Goal: Information Seeking & Learning: Learn about a topic

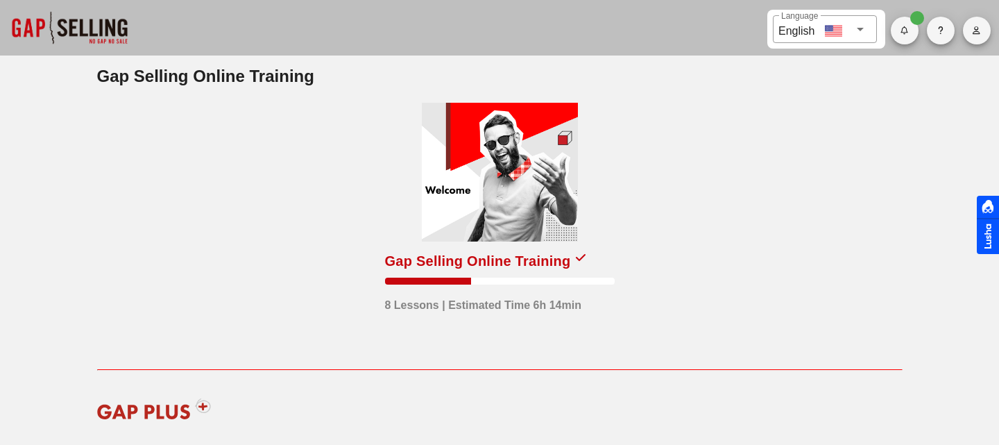
click at [497, 215] on div at bounding box center [500, 172] width 156 height 139
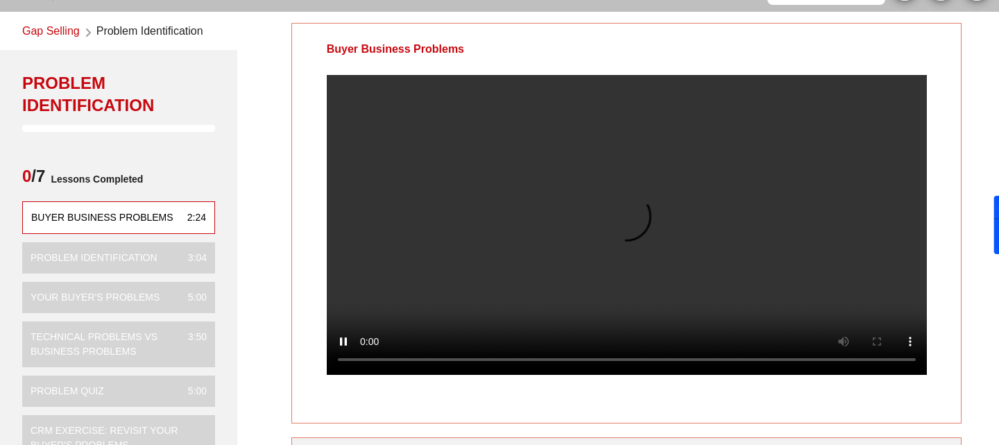
scroll to position [52, 0]
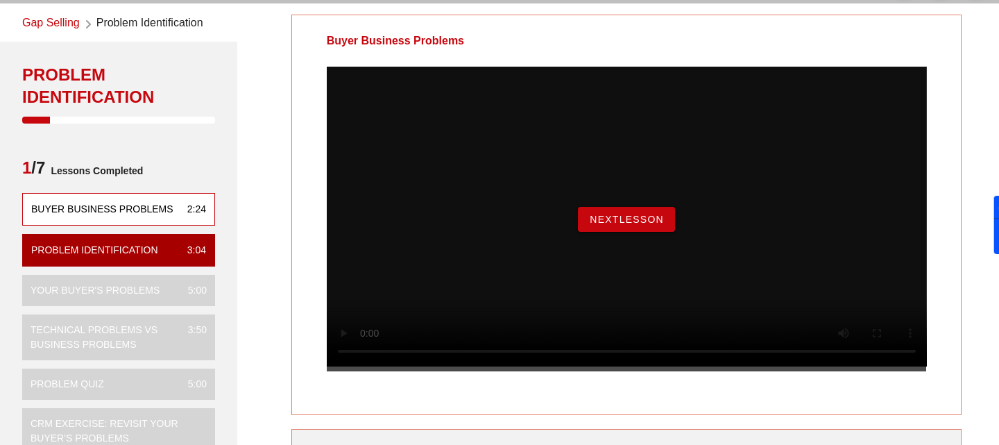
click at [600, 225] on span "NextLesson" at bounding box center [626, 219] width 75 height 11
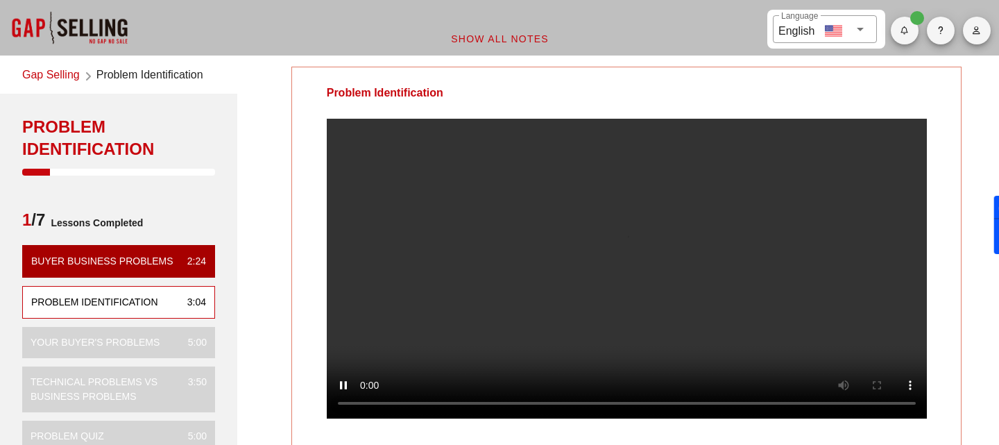
scroll to position [40, 0]
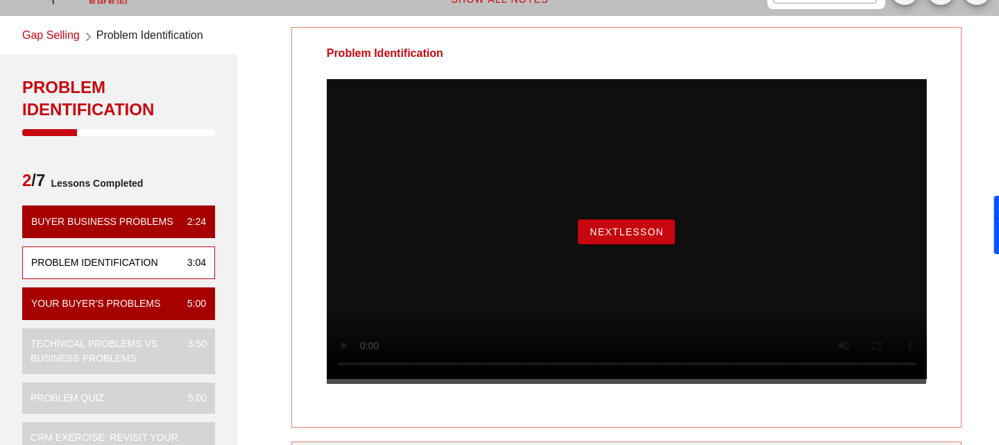
click at [639, 239] on button "NextLesson" at bounding box center [626, 231] width 97 height 25
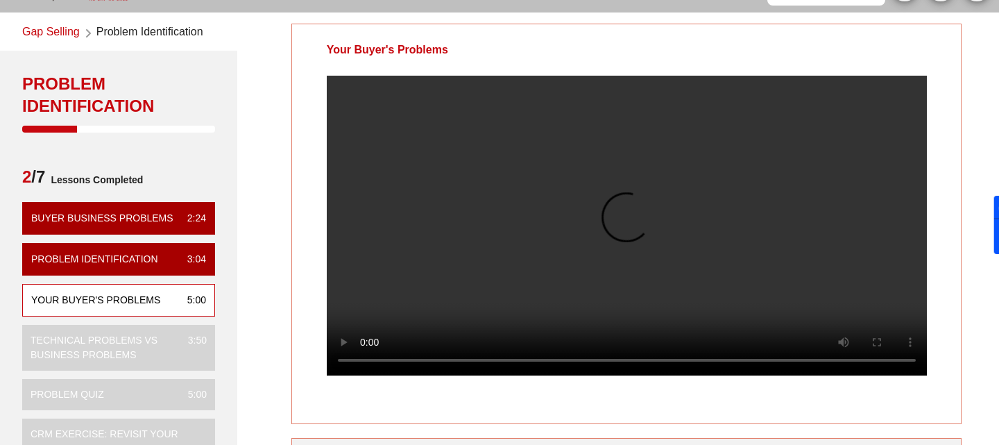
scroll to position [0, 0]
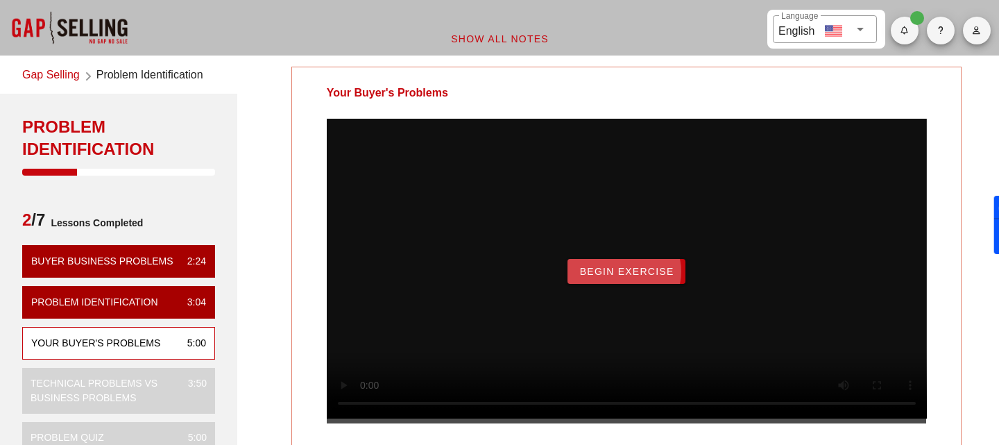
click at [622, 277] on span "Begin Exercise" at bounding box center [626, 271] width 95 height 11
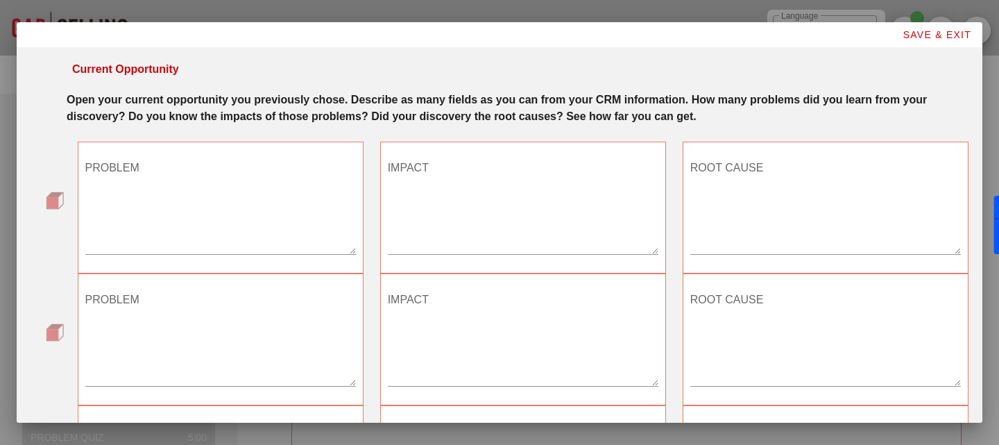
click at [184, 212] on textarea "PROBLEM" at bounding box center [220, 205] width 271 height 97
paste textarea "Risk of Sensitive Data Exposure"
type textarea "Risk of Sensitive Data Exposure"
click at [454, 226] on textarea "IMPACT" at bounding box center [523, 205] width 271 height 97
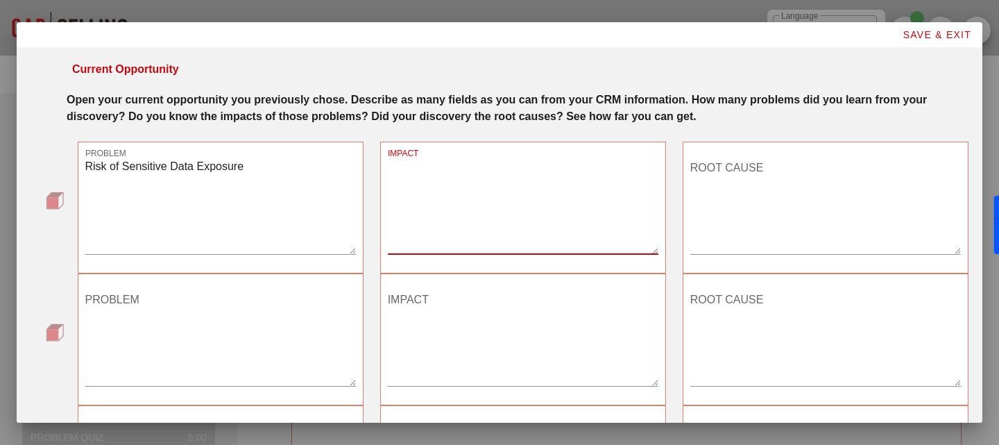
paste textarea "- Loss of trust from customers and partners - Regulatory fines and legal conseq…"
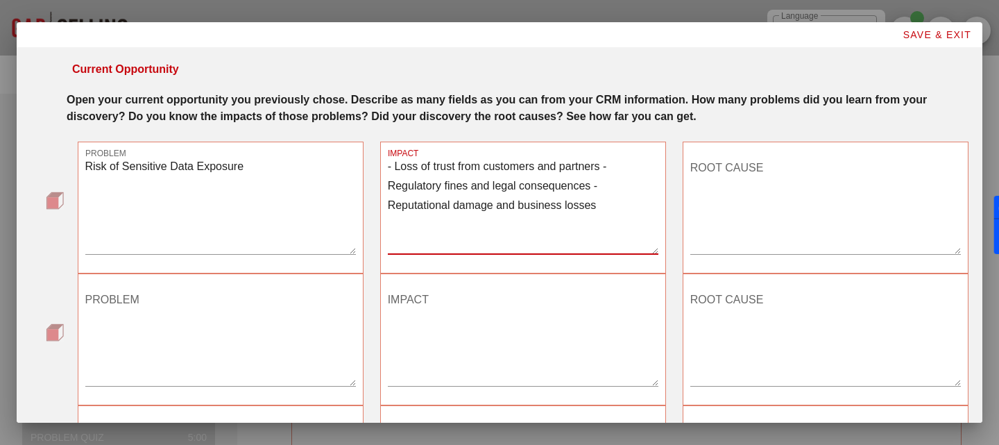
type textarea "- Loss of trust from customers and partners - Regulatory fines and legal conseq…"
click at [745, 200] on textarea "ROOT CAUSE" at bounding box center [825, 205] width 271 height 97
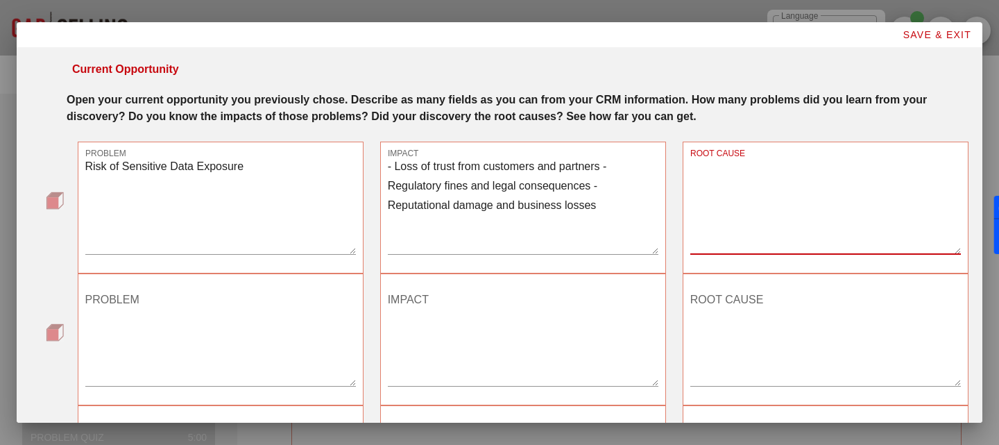
paste textarea "- Lack of real-time endpoint monitoring - No granular access controls for sensi…"
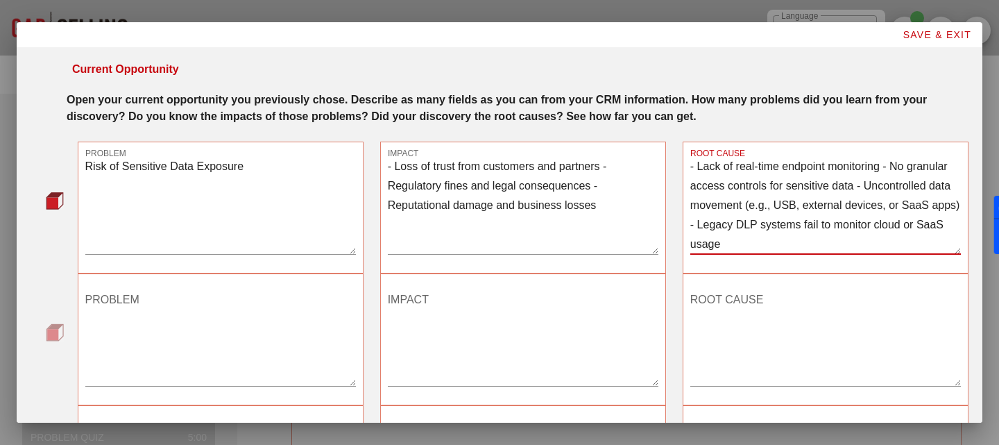
type textarea "- Lack of real-time endpoint monitoring - No granular access controls for sensi…"
click at [214, 332] on textarea "PROBLEM" at bounding box center [220, 337] width 271 height 97
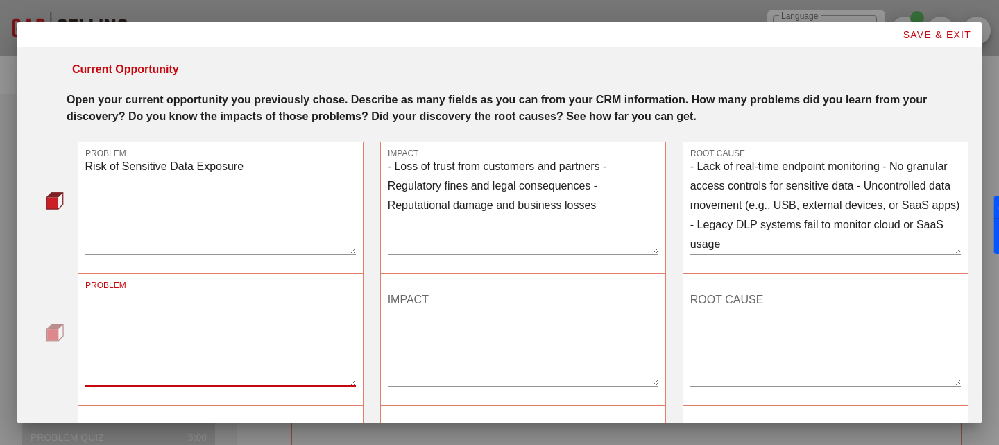
paste textarea "Unmonitored Data Movement"
type textarea "Unmonitored Data Movement"
click at [423, 324] on textarea "IMPACT" at bounding box center [523, 337] width 271 height 97
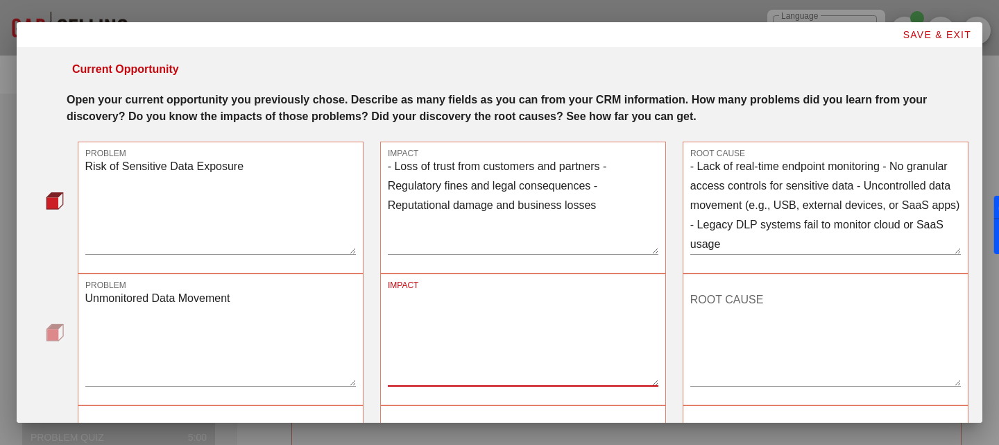
paste textarea "- Increased risk of strategic information leaks - Exposure from insider threats…"
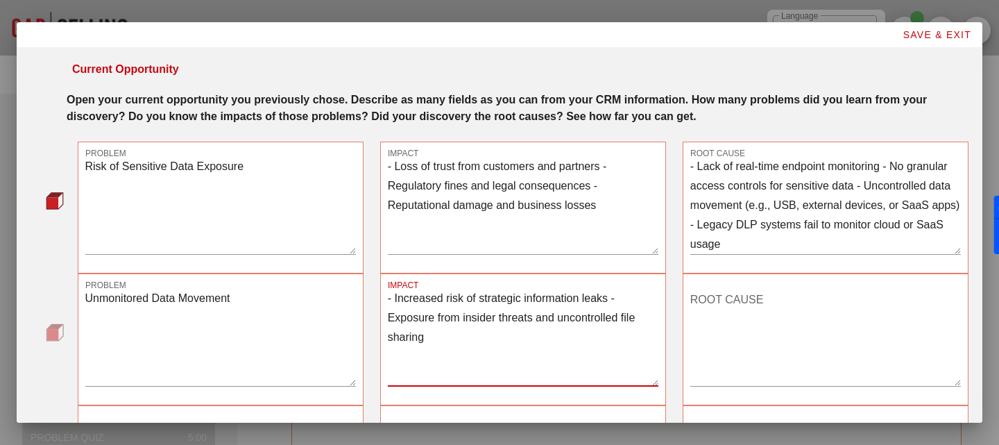
type textarea "- Increased risk of strategic information leaks - Exposure from insider threats…"
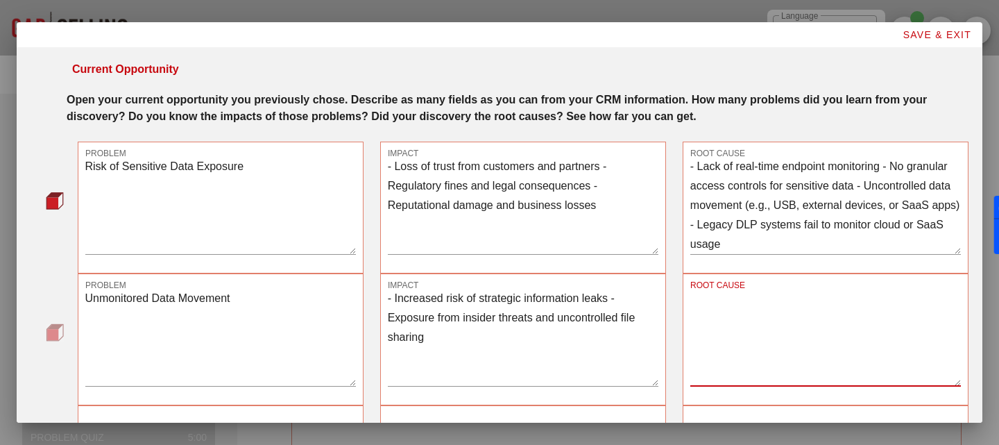
click at [740, 333] on textarea "ROOT CAUSE" at bounding box center [825, 337] width 271 height 97
paste textarea "- No inline enforcement for endpoint data movement - Lack of safeguards to prev…"
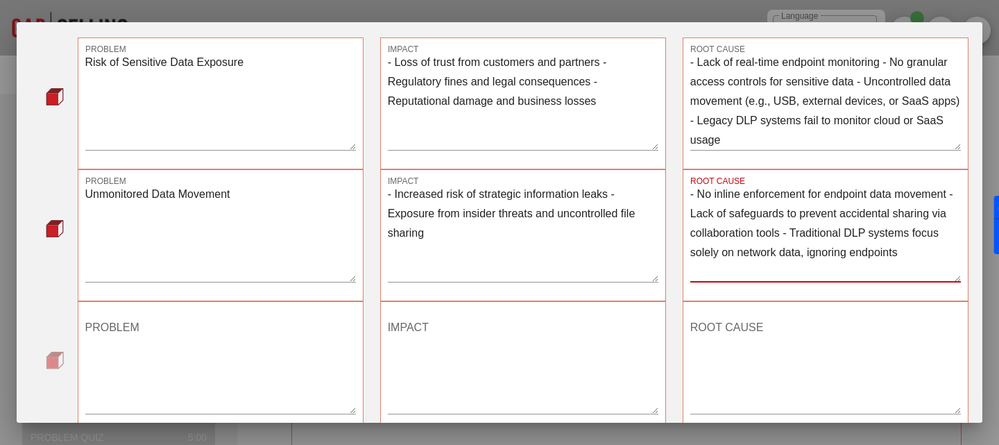
scroll to position [112, 0]
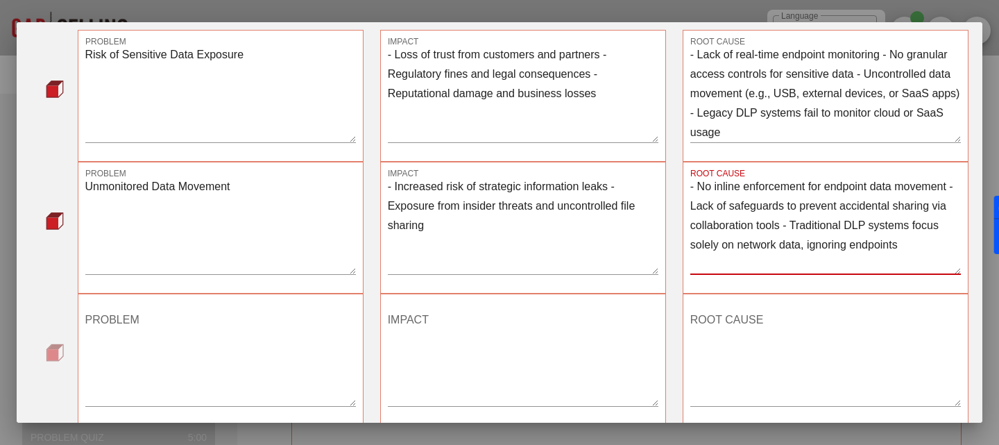
type textarea "- No inline enforcement for endpoint data movement - Lack of safeguards to prev…"
click at [206, 373] on textarea "PROBLEM" at bounding box center [220, 357] width 271 height 97
paste textarea "Inadequate Data Governance & Visibility (DSPM)"
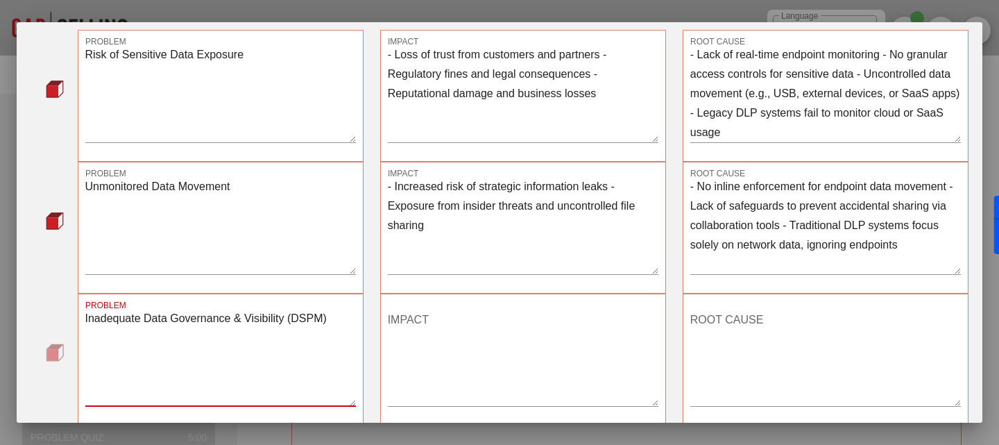
type textarea "Inadequate Data Governance & Visibility (DSPM)"
click at [434, 380] on textarea "IMPACT" at bounding box center [523, 357] width 271 height 97
paste textarea "- Compliance risks due to uncontrolled data processing - Challenges in identify…"
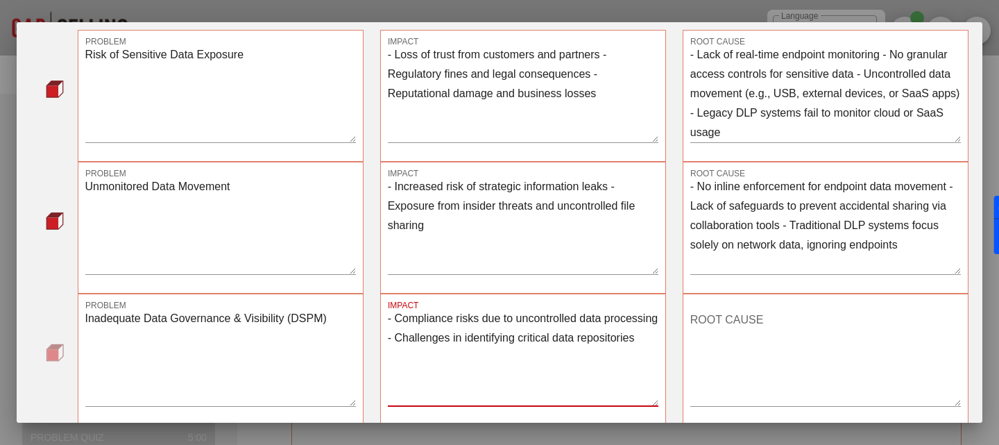
type textarea "- Compliance risks due to uncontrolled data processing - Challenges in identify…"
click at [820, 309] on textarea "ROOT CAUSE" at bounding box center [825, 357] width 271 height 97
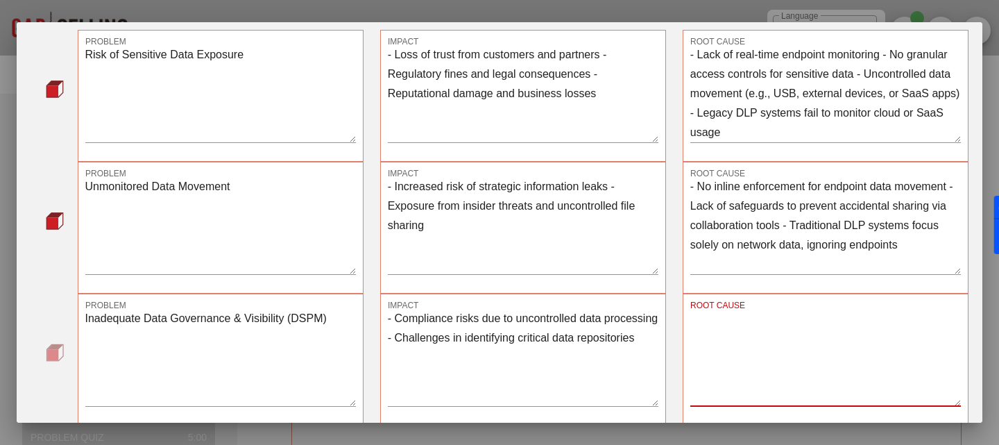
paste textarea "- Insufficient visibility into cloud data stores and SaaS apps - Limited abilit…"
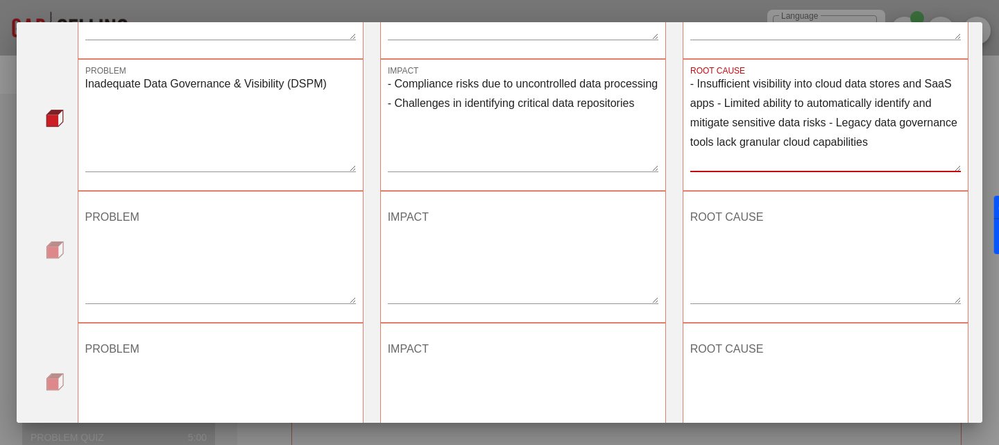
scroll to position [381, 0]
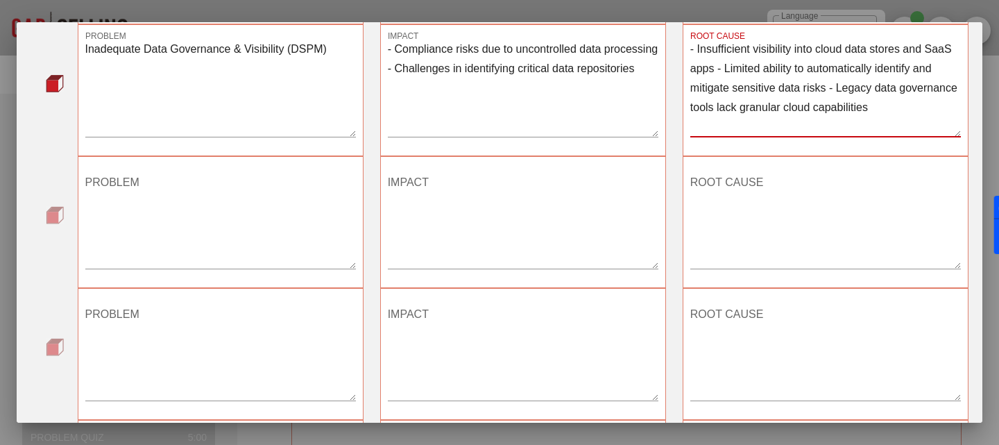
type textarea "- Insufficient visibility into cloud data stores and SaaS apps - Limited abilit…"
click at [189, 403] on div "PROBLEM" at bounding box center [220, 359] width 271 height 112
click at [209, 221] on textarea "PROBLEM" at bounding box center [220, 219] width 271 height 97
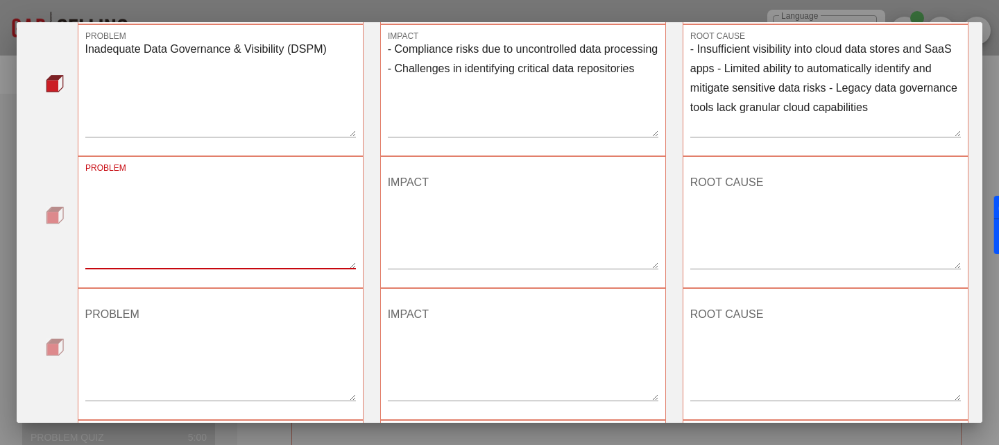
paste textarea "Management Complexity & Inefficiency"
type textarea "Management Complexity & Inefficiency"
click at [471, 235] on textarea "IMPACT" at bounding box center [523, 219] width 271 height 97
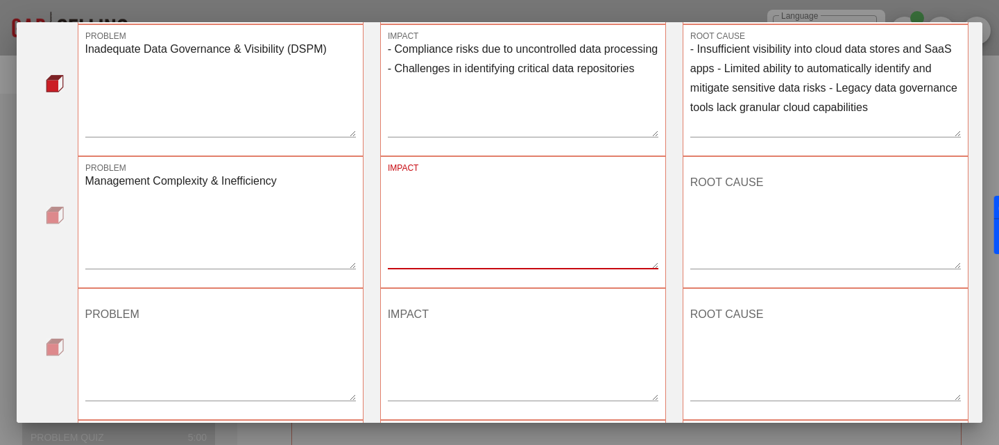
paste textarea "- High administrative costs due to manual updates and complex workflows - Resou…"
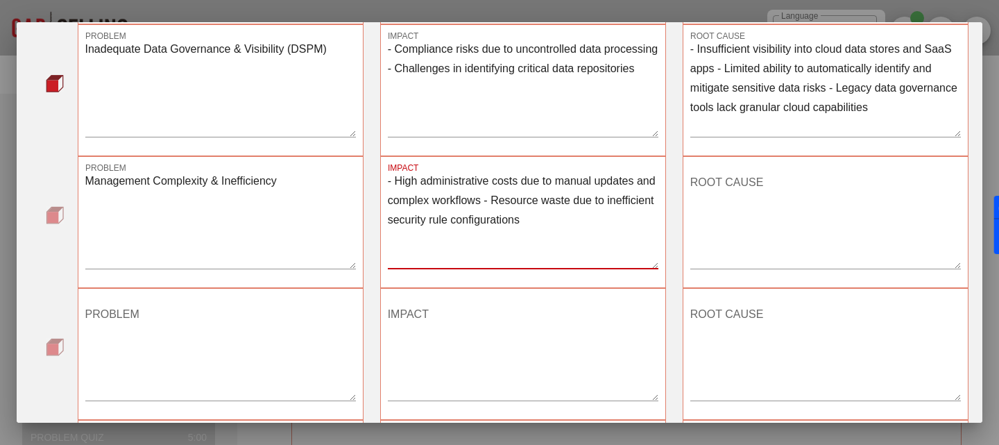
type textarea "- High administrative costs due to manual updates and complex workflows - Resou…"
click at [717, 223] on textarea "ROOT CAUSE" at bounding box center [825, 219] width 271 height 97
paste textarea "- Lack of centralized control across hybrid environments - Absence of automated…"
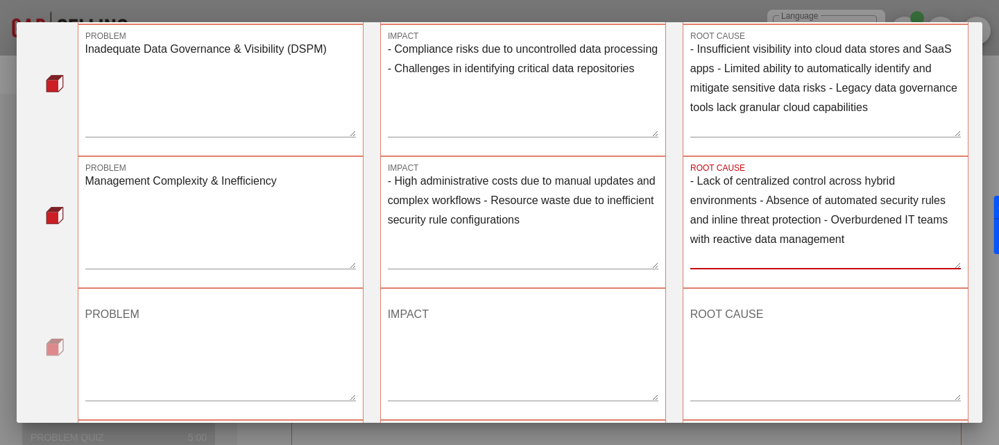
scroll to position [711, 0]
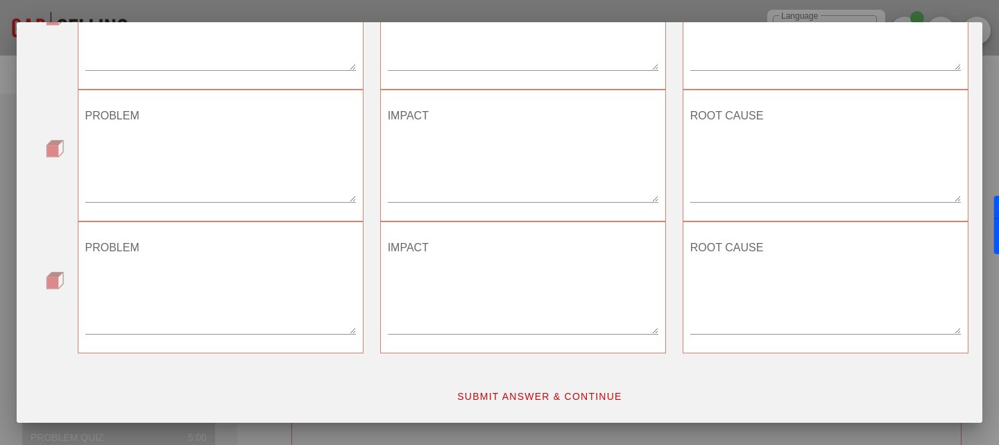
type textarea "- Lack of centralized control across hybrid environments - Absence of automated…"
click at [522, 393] on span "SUBMIT ANSWER & CONTINUE" at bounding box center [540, 396] width 166 height 11
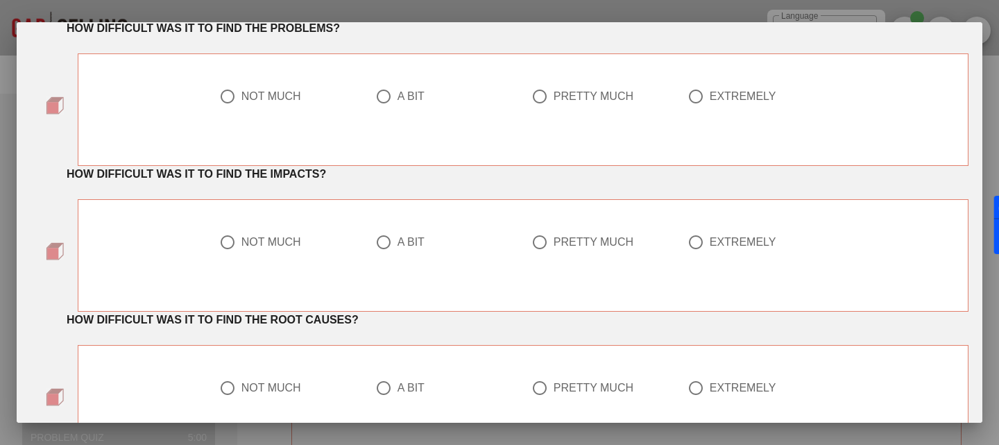
scroll to position [0, 0]
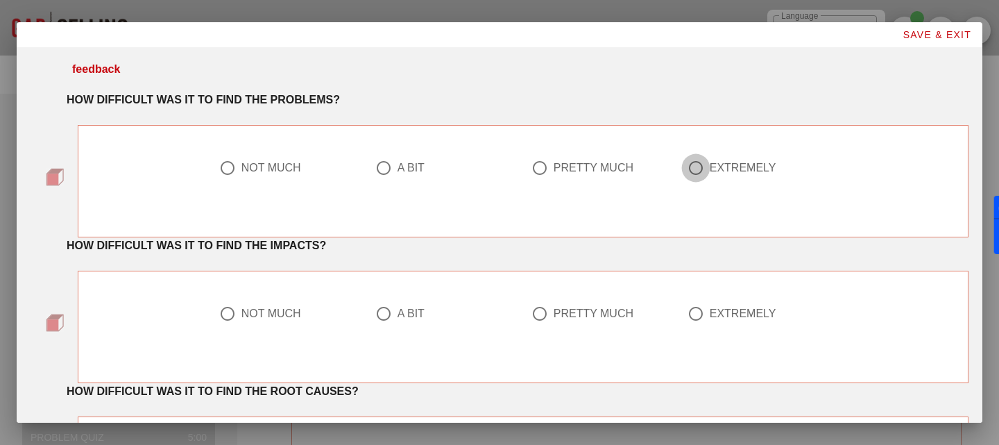
click at [684, 168] on div at bounding box center [696, 168] width 24 height 24
radio input "true"
click at [395, 174] on div "A BIT" at bounding box center [439, 168] width 128 height 17
radio input "true"
click at [402, 304] on div "A BIT" at bounding box center [445, 322] width 156 height 50
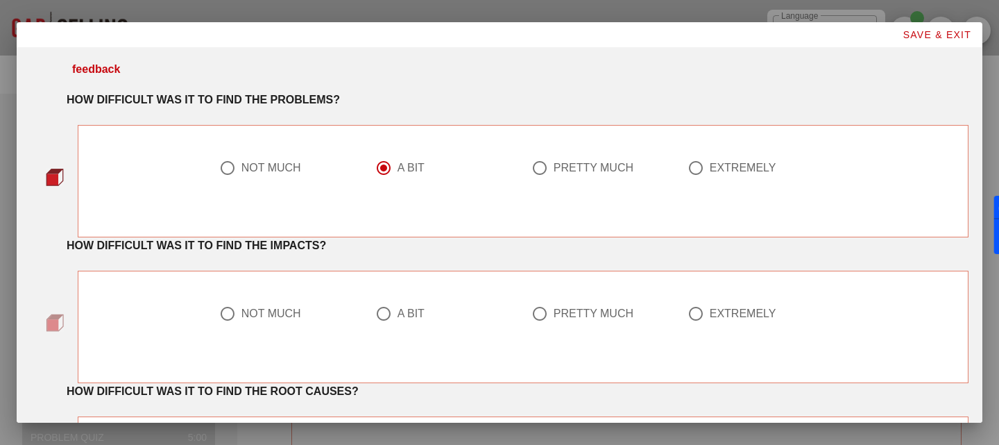
scroll to position [30, 0]
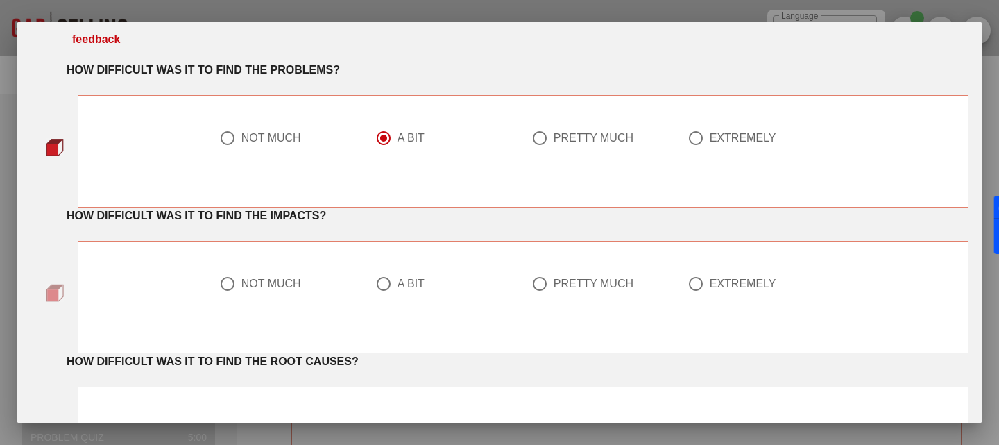
click at [378, 278] on div at bounding box center [384, 284] width 24 height 24
radio input "true"
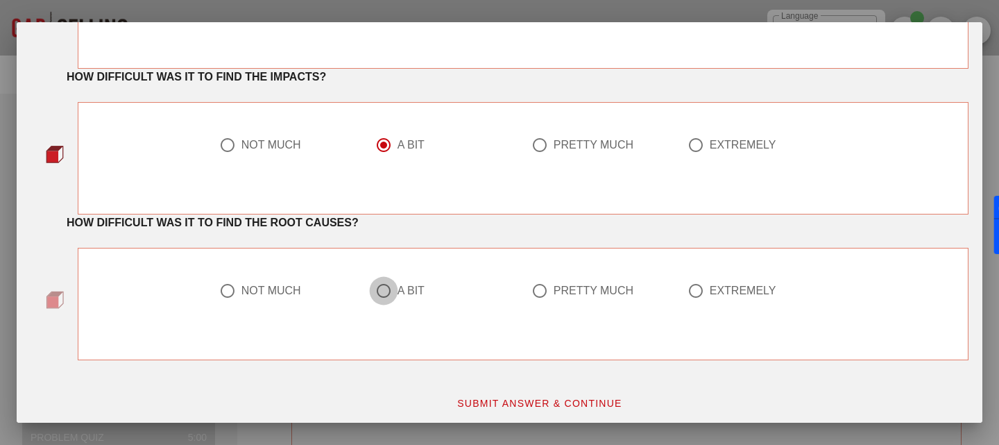
click at [380, 291] on div at bounding box center [384, 291] width 24 height 24
radio input "true"
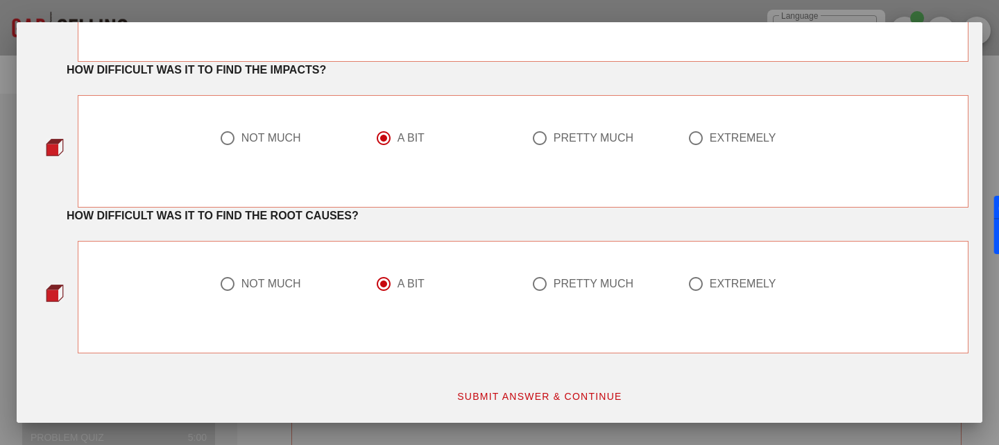
click at [536, 395] on span "SUBMIT ANSWER & CONTINUE" at bounding box center [540, 396] width 166 height 11
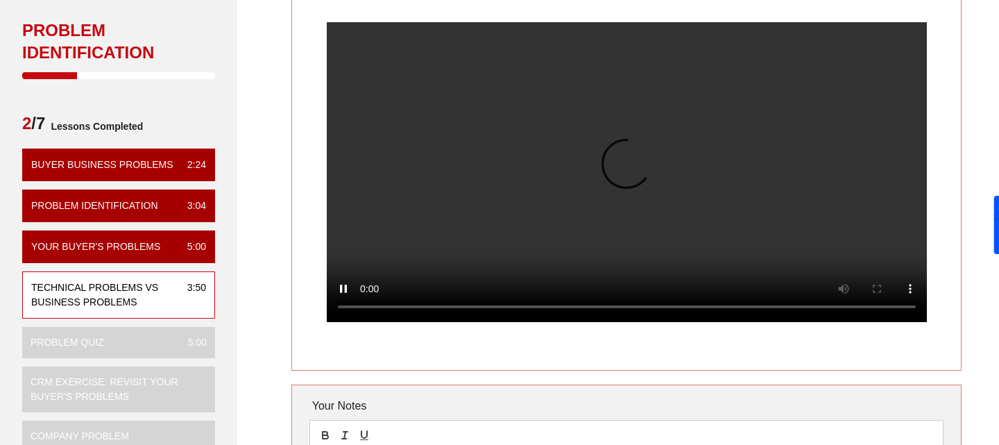
scroll to position [61, 0]
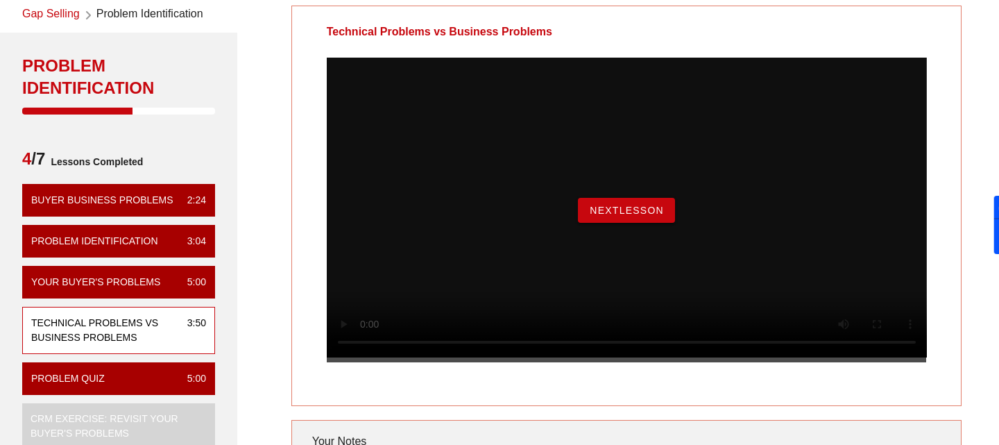
click at [615, 223] on button "NextLesson" at bounding box center [626, 210] width 97 height 25
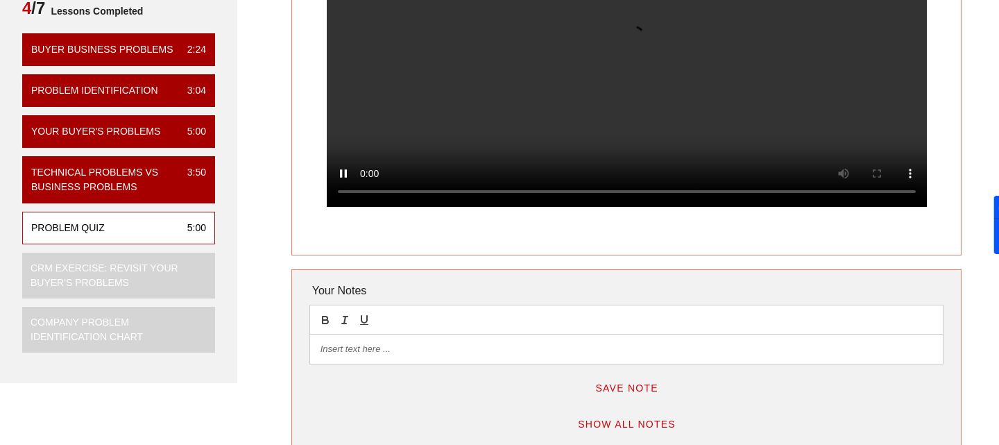
scroll to position [76, 0]
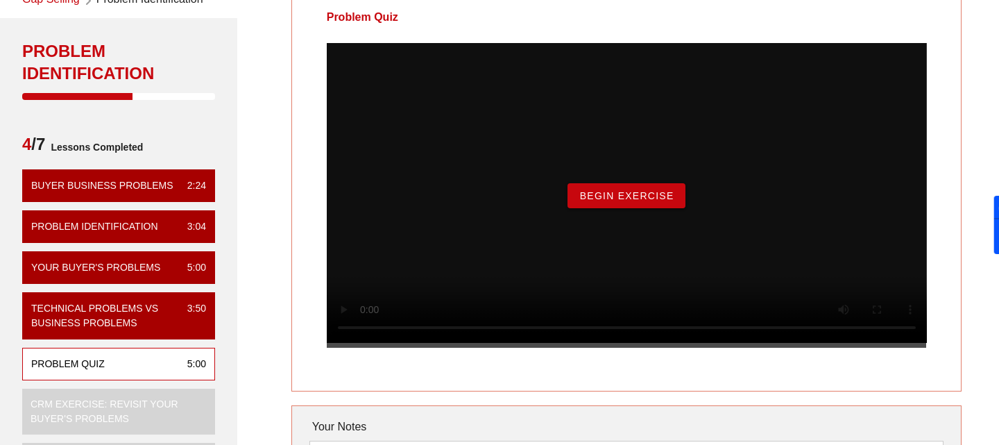
click at [628, 208] on button "Begin Exercise" at bounding box center [626, 195] width 117 height 25
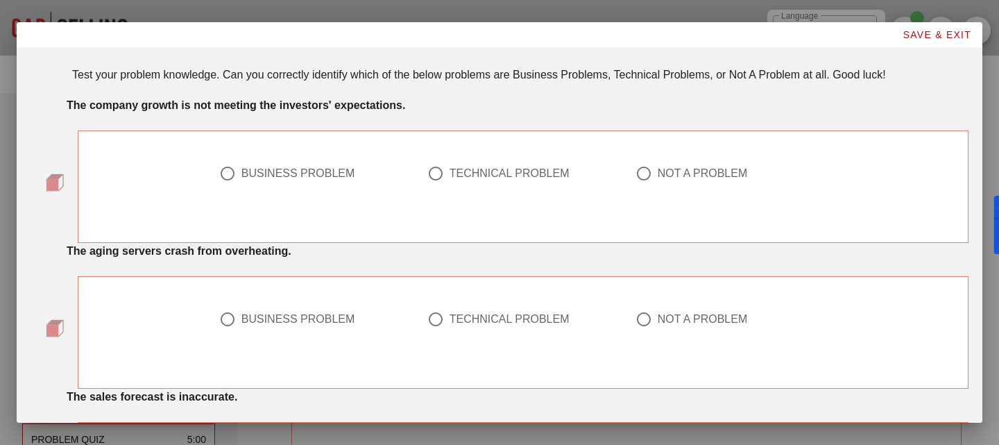
click at [321, 172] on div "BUSINESS PROBLEM" at bounding box center [298, 174] width 114 height 14
radio input "true"
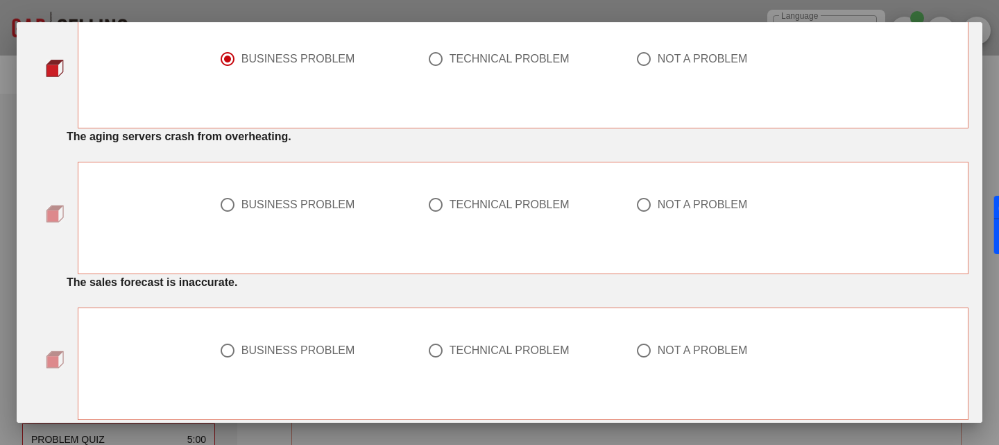
click at [477, 201] on div "TECHNICAL PROBLEM" at bounding box center [510, 205] width 120 height 14
radio input "true"
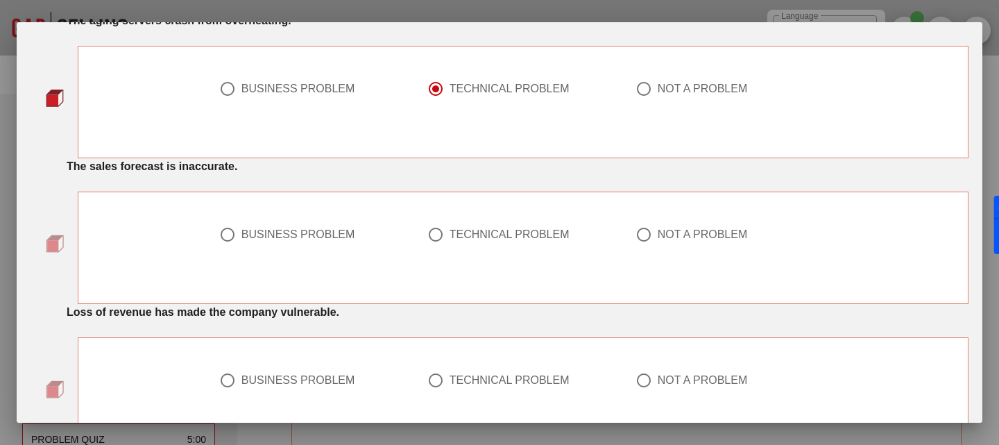
scroll to position [326, 0]
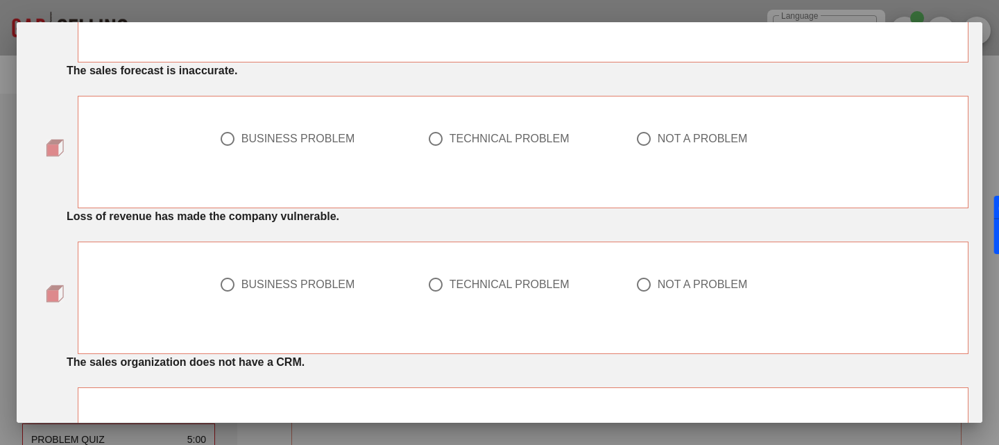
click at [295, 139] on div "BUSINESS PROBLEM" at bounding box center [298, 139] width 114 height 14
radio input "true"
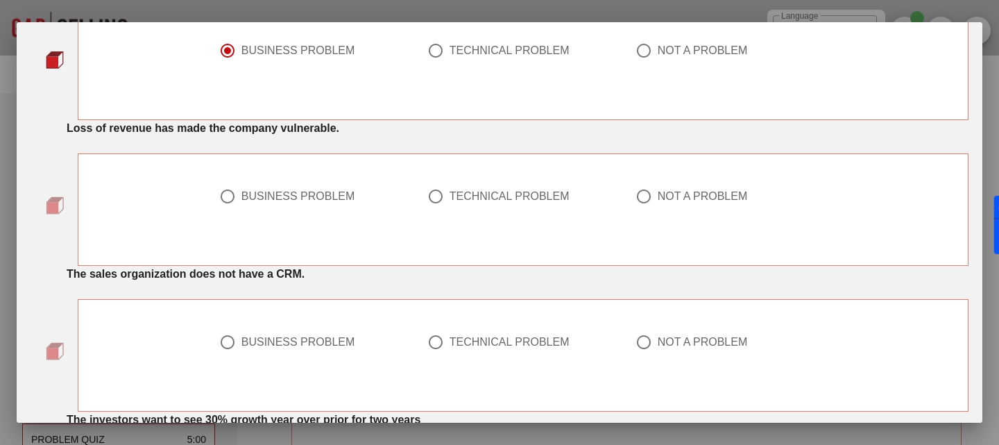
click at [267, 190] on div "BUSINESS PROBLEM" at bounding box center [298, 196] width 114 height 14
radio input "true"
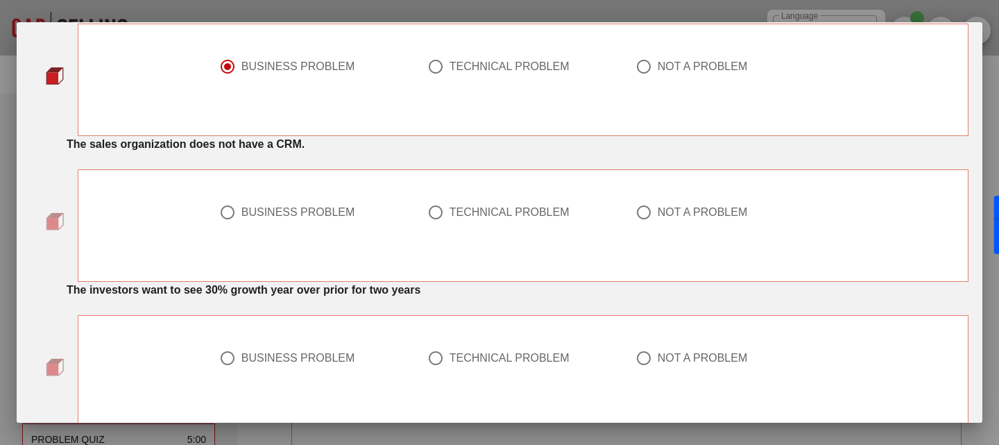
click at [491, 203] on div "TECHNICAL PROBLEM" at bounding box center [523, 221] width 208 height 50
click at [487, 210] on div "TECHNICAL PROBLEM" at bounding box center [510, 212] width 120 height 14
radio input "true"
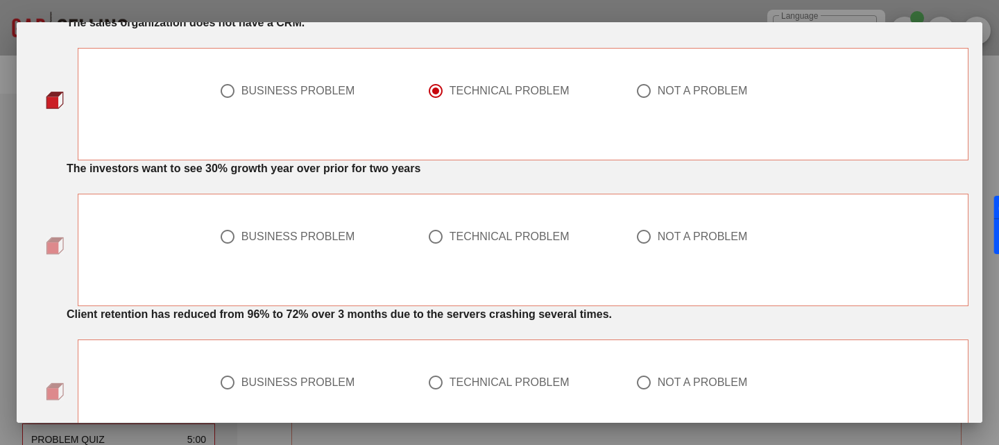
click at [297, 235] on div "BUSINESS PROBLEM" at bounding box center [298, 237] width 114 height 14
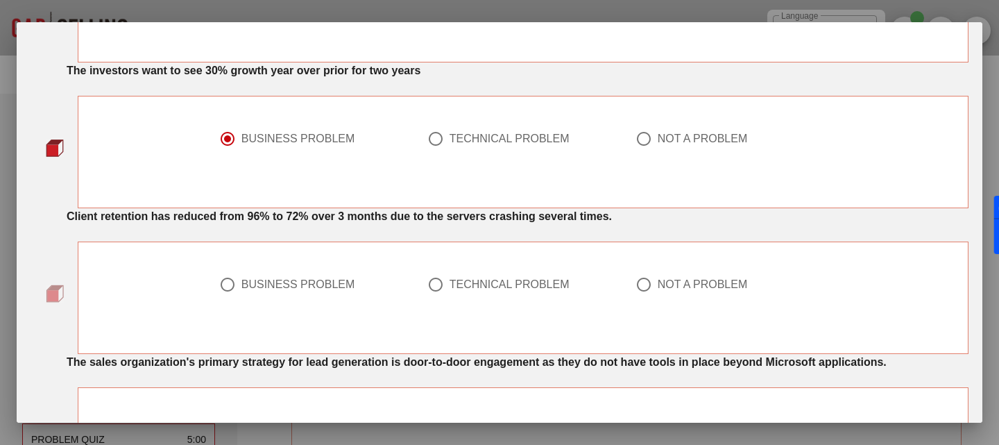
click at [657, 141] on div "NOT A PROBLEM" at bounding box center [726, 138] width 180 height 17
radio input "false"
radio input "true"
click at [316, 280] on div "BUSINESS PROBLEM" at bounding box center [298, 285] width 114 height 14
radio input "true"
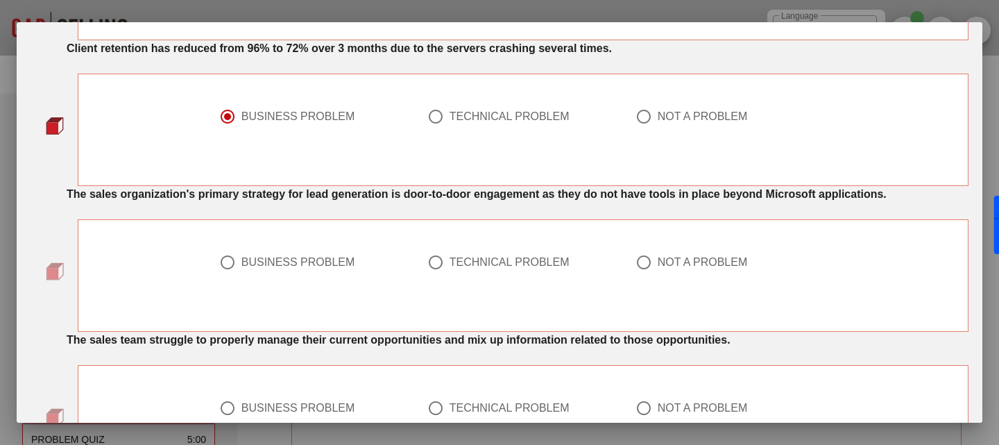
scroll to position [971, 0]
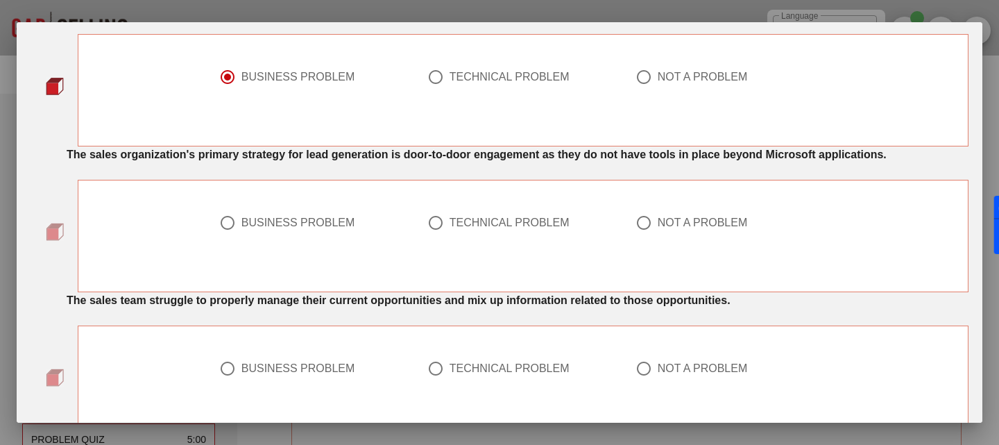
click at [312, 248] on div at bounding box center [314, 239] width 191 height 17
click at [303, 231] on div "BUSINESS PROBLEM" at bounding box center [309, 222] width 180 height 17
radio input "true"
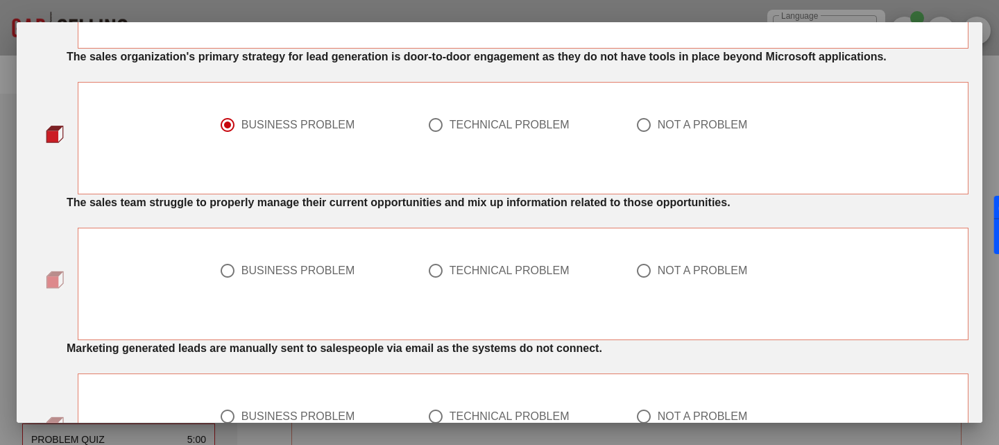
scroll to position [1143, 0]
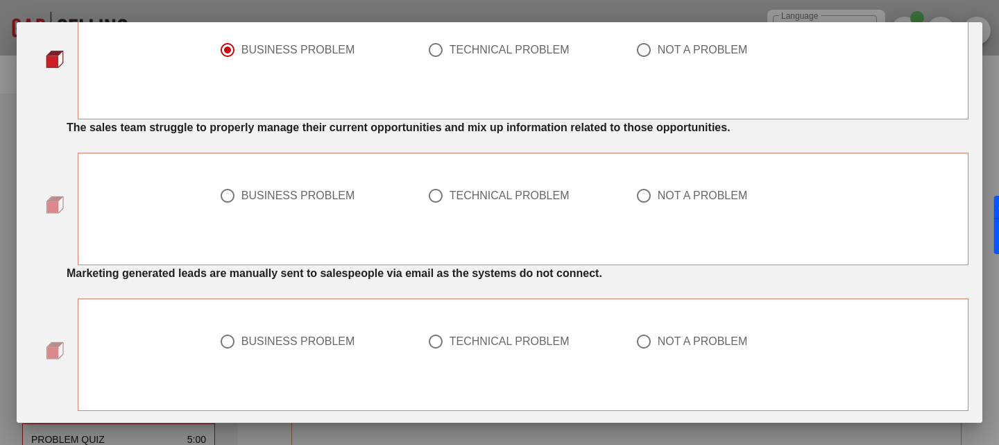
click at [298, 203] on div "BUSINESS PROBLEM" at bounding box center [298, 196] width 114 height 14
radio input "true"
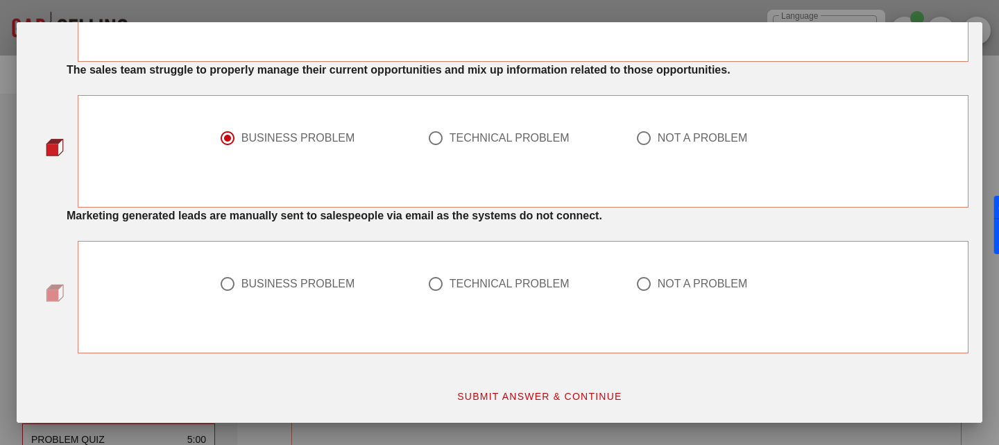
click at [454, 289] on div "TECHNICAL PROBLEM" at bounding box center [510, 284] width 120 height 14
radio input "true"
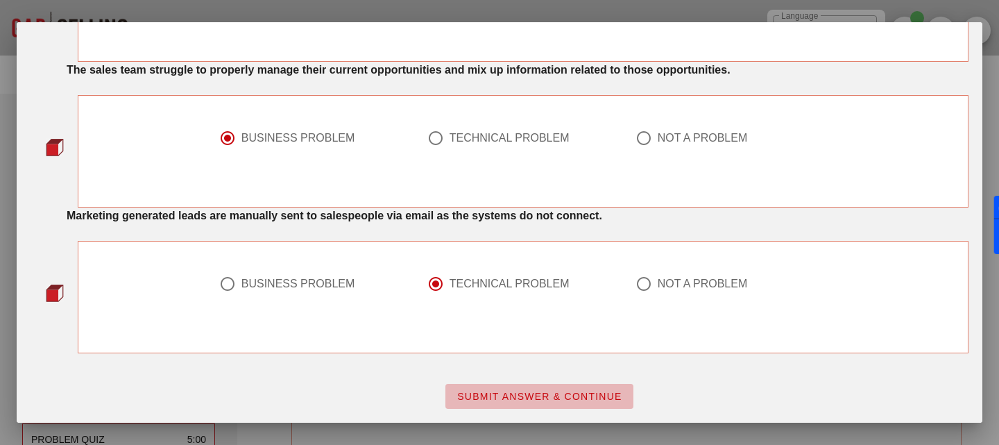
click at [580, 398] on span "SUBMIT ANSWER & CONTINUE" at bounding box center [540, 396] width 166 height 11
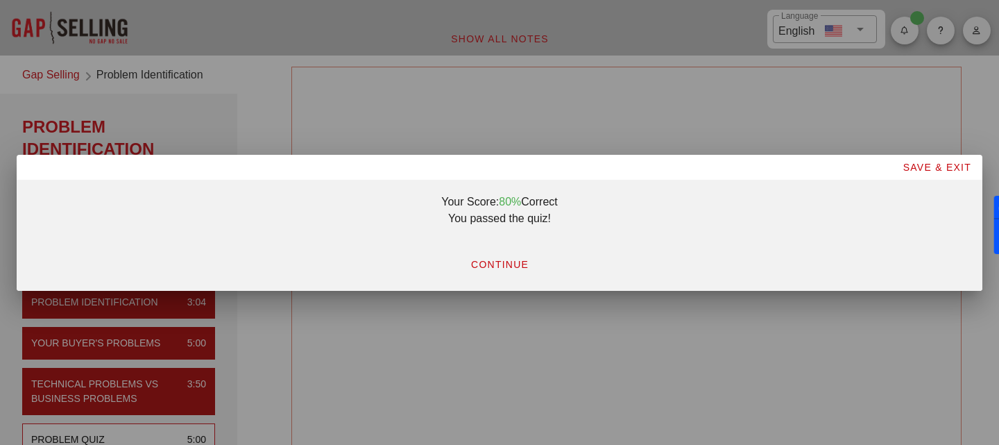
scroll to position [0, 0]
click at [508, 264] on span "CONTINUE" at bounding box center [499, 264] width 58 height 11
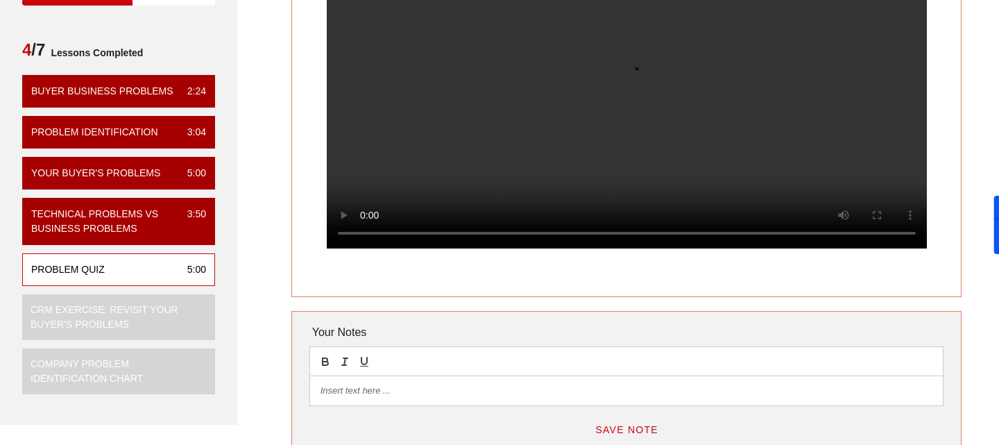
scroll to position [138, 0]
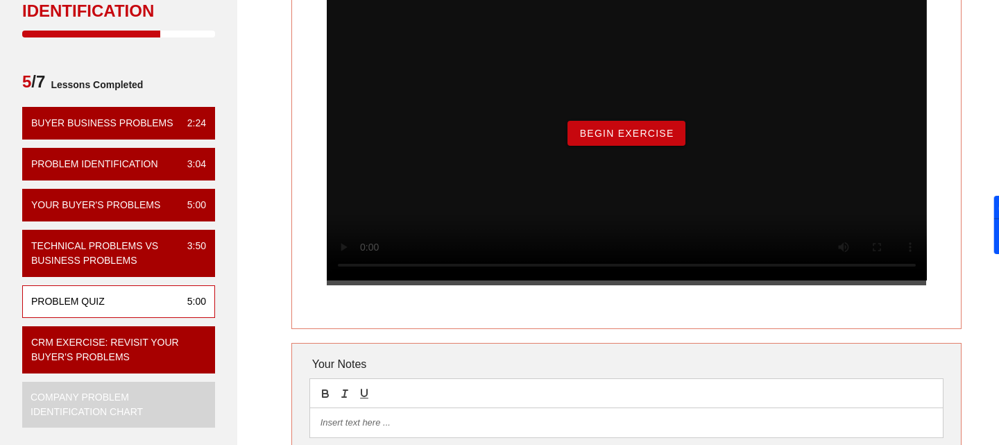
click at [649, 139] on span "Begin Exercise" at bounding box center [626, 133] width 95 height 11
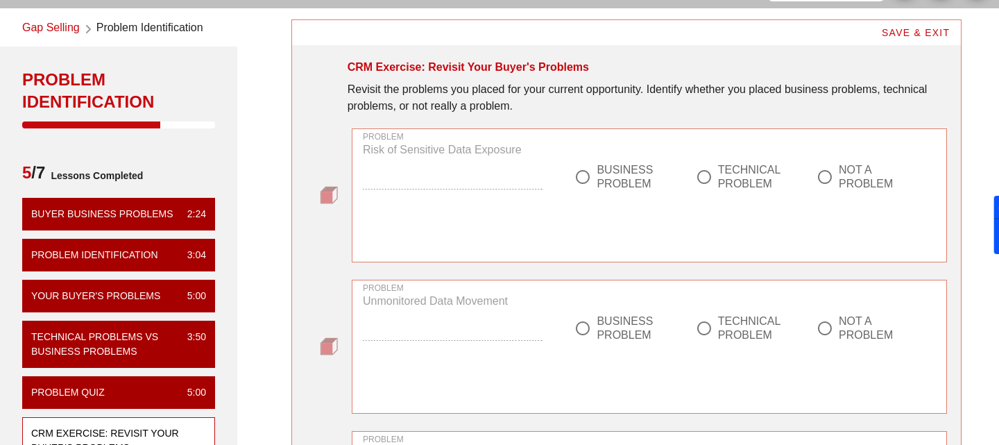
scroll to position [84, 0]
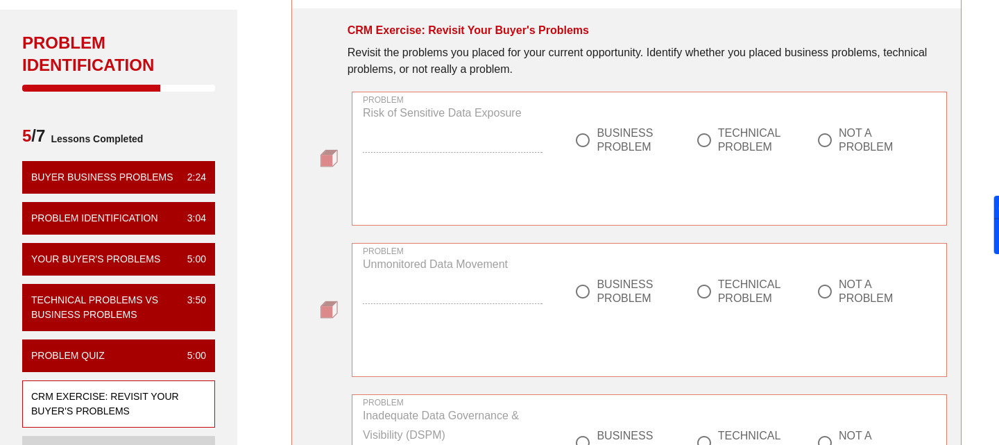
click at [586, 136] on div at bounding box center [583, 140] width 24 height 24
radio input "true"
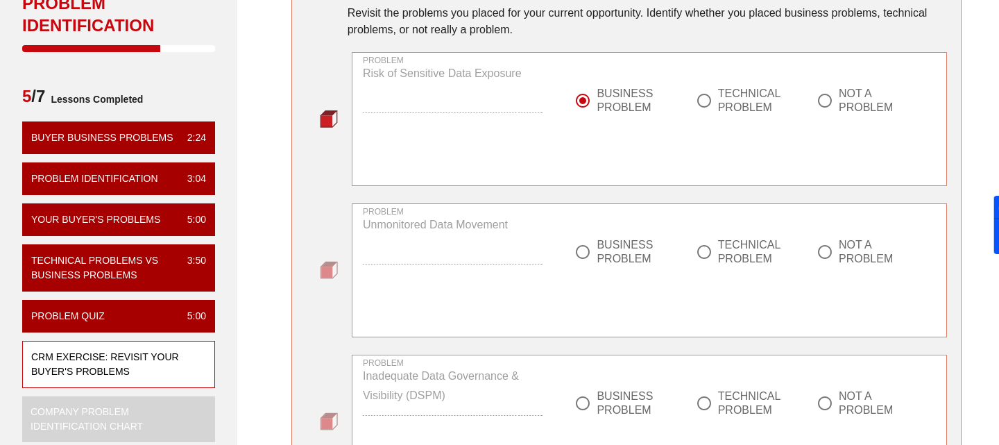
scroll to position [147, 0]
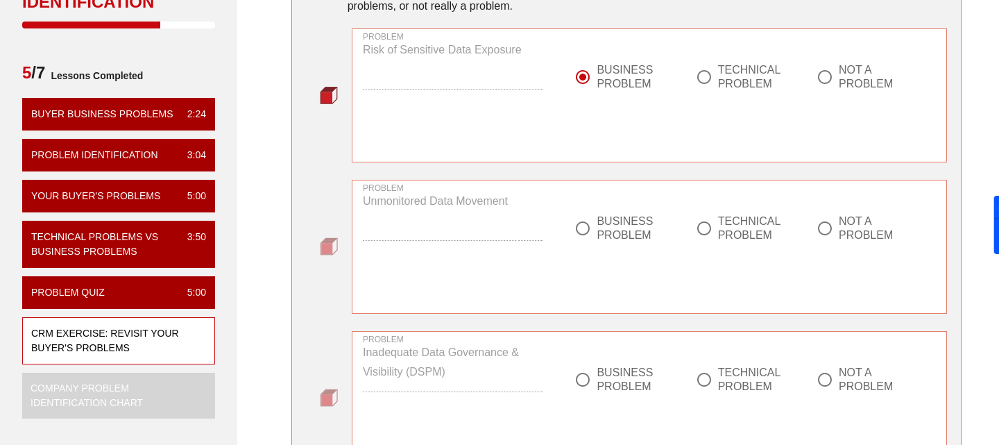
click at [595, 382] on div "BUSINESS PROBLEM" at bounding box center [620, 380] width 93 height 28
radio input "true"
click at [581, 216] on div at bounding box center [583, 228] width 24 height 24
radio input "true"
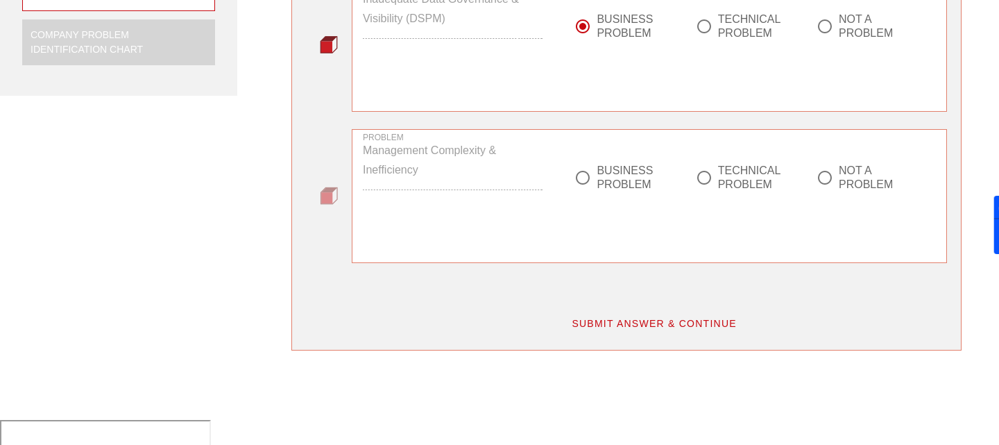
scroll to position [383, 0]
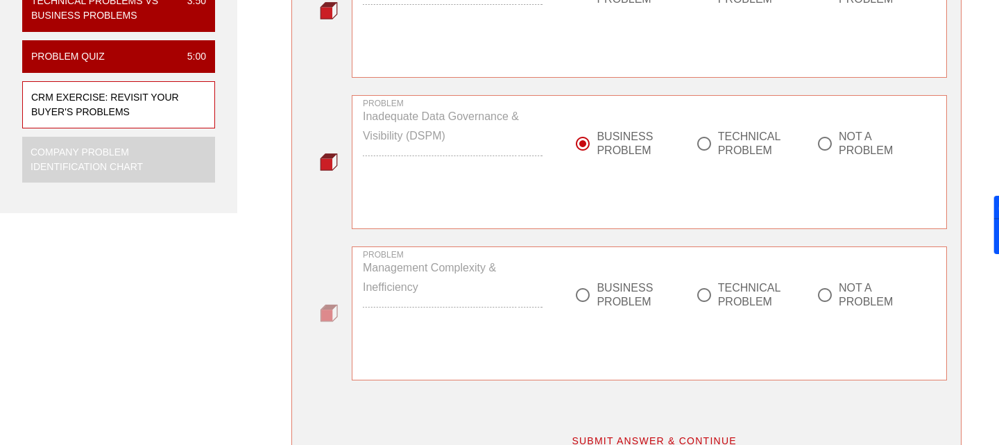
click at [592, 293] on div at bounding box center [583, 295] width 24 height 24
radio input "true"
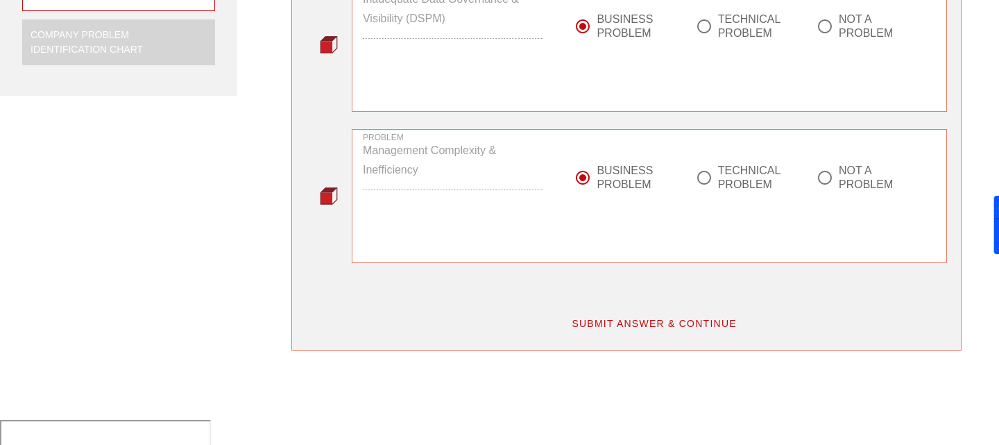
scroll to position [621, 0]
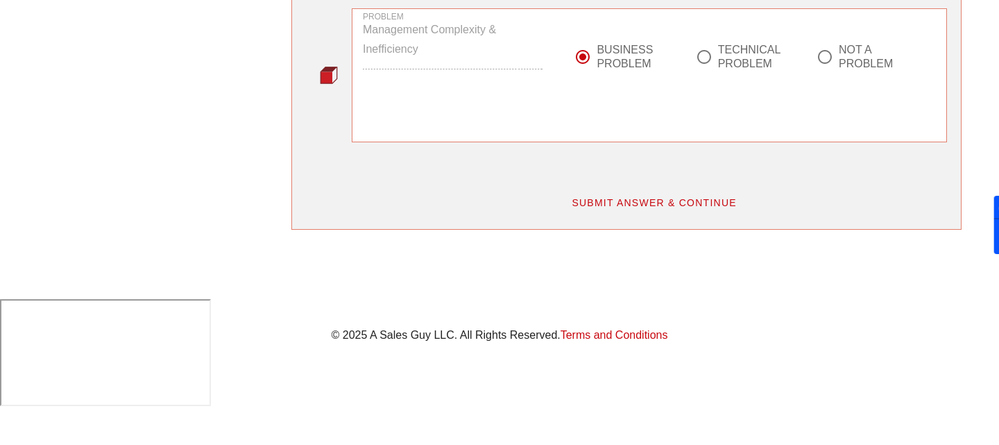
click at [645, 207] on span "SUBMIT ANSWER & CONTINUE" at bounding box center [654, 202] width 166 height 11
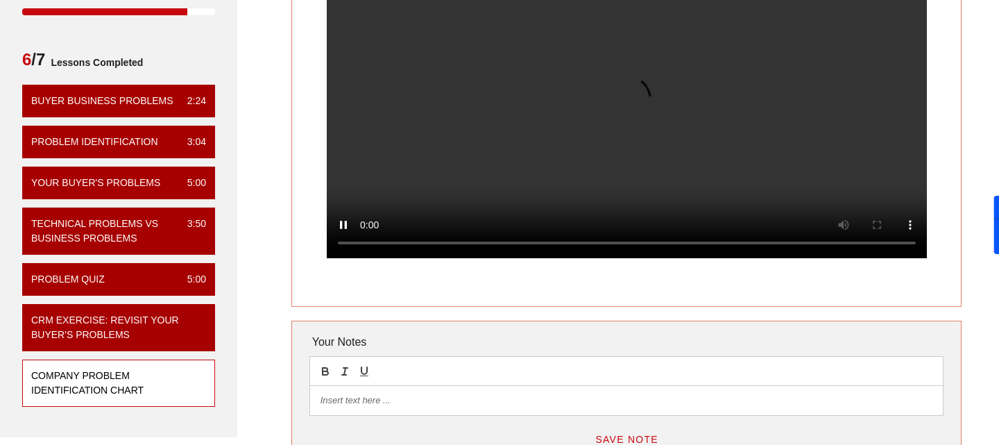
scroll to position [125, 0]
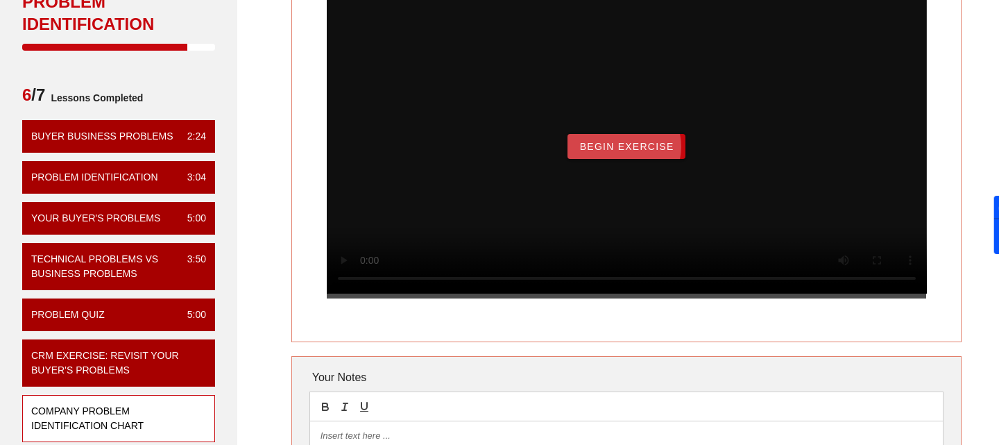
click at [645, 159] on button "Begin Exercise" at bounding box center [626, 146] width 117 height 25
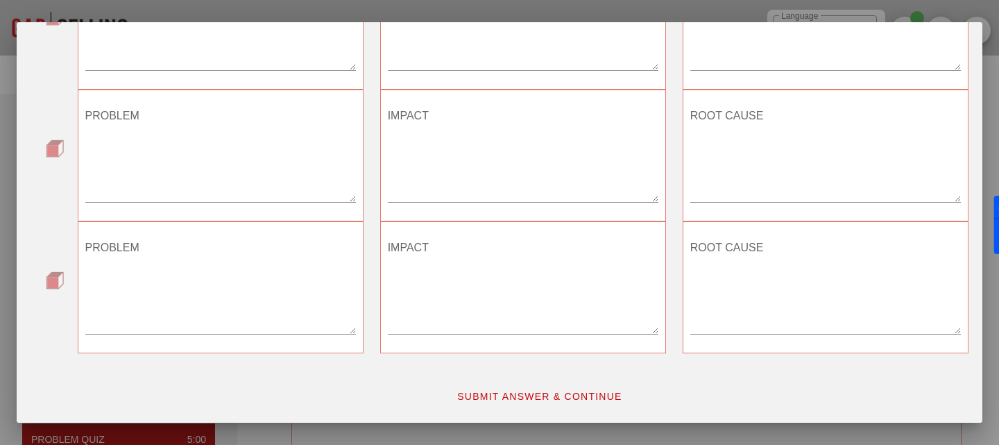
scroll to position [0, 0]
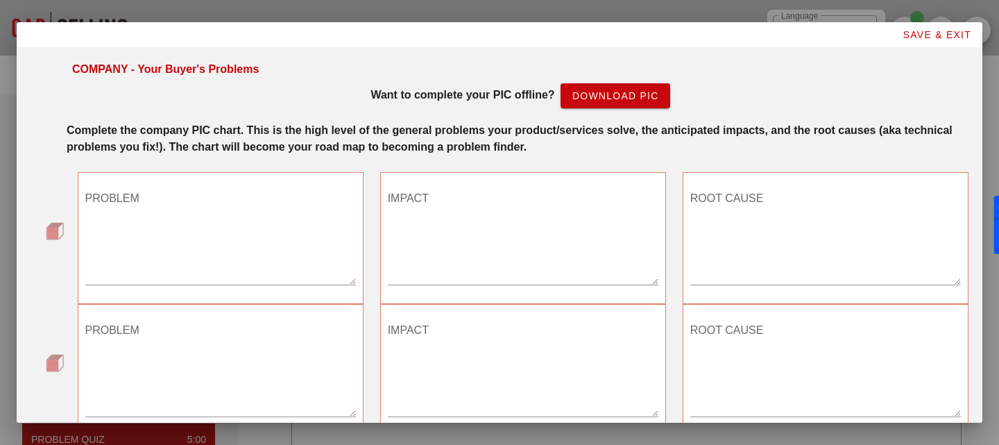
click at [196, 237] on textarea "PROBLEM" at bounding box center [220, 235] width 271 height 97
type textarea "-"
click at [418, 250] on textarea "IMPACT" at bounding box center [523, 235] width 271 height 97
type textarea "-"
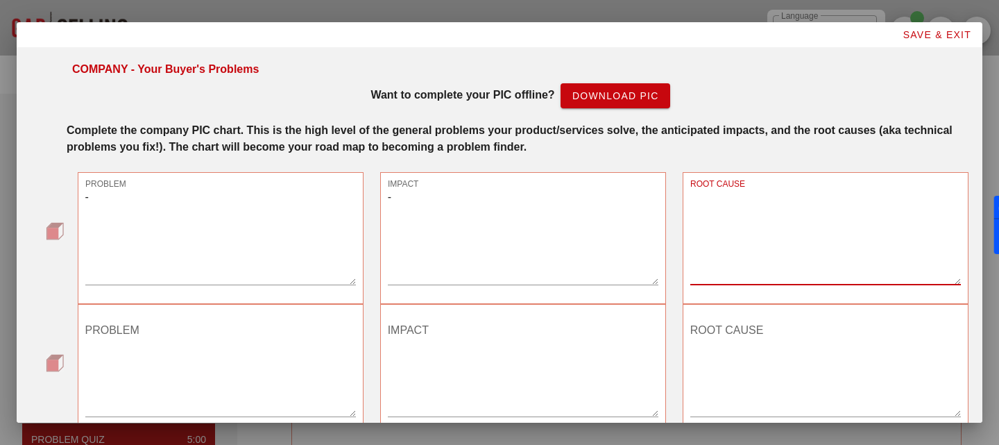
click at [690, 234] on textarea "ROOT CAUSE" at bounding box center [825, 235] width 271 height 97
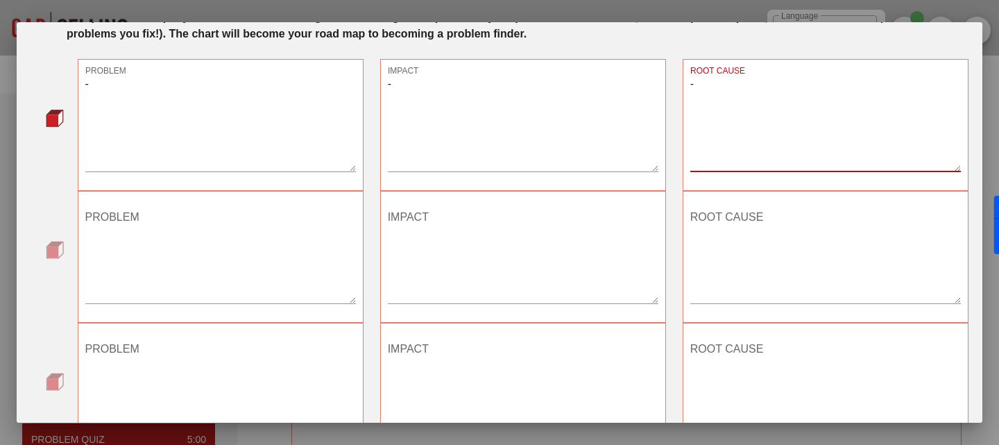
type textarea "-"
click at [721, 255] on textarea "ROOT CAUSE" at bounding box center [825, 254] width 271 height 97
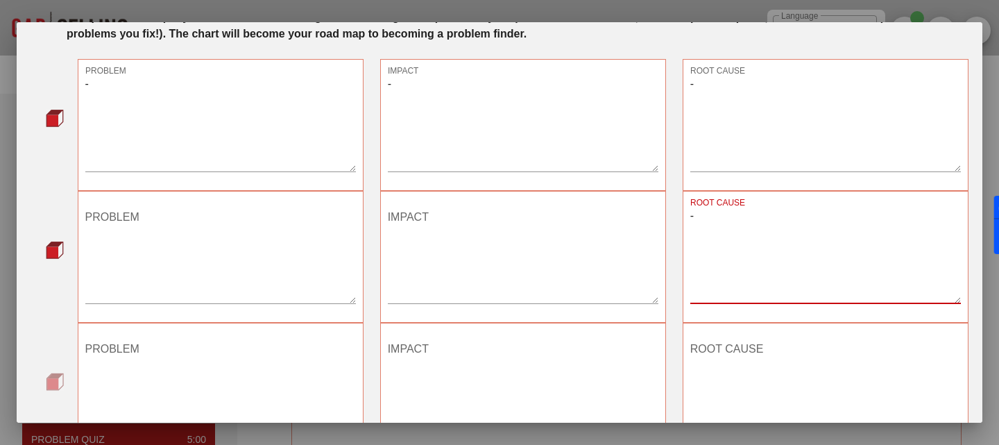
type textarea "-"
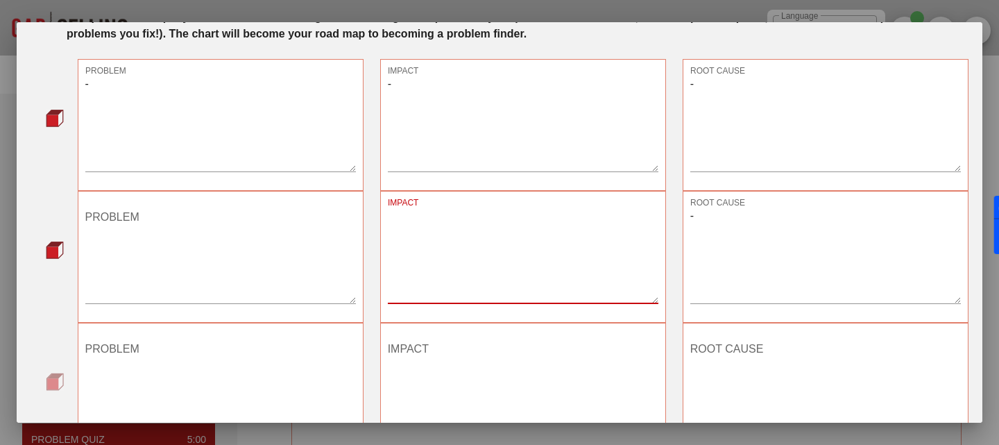
click at [577, 265] on textarea "IMPACT" at bounding box center [523, 254] width 271 height 97
type textarea "-"
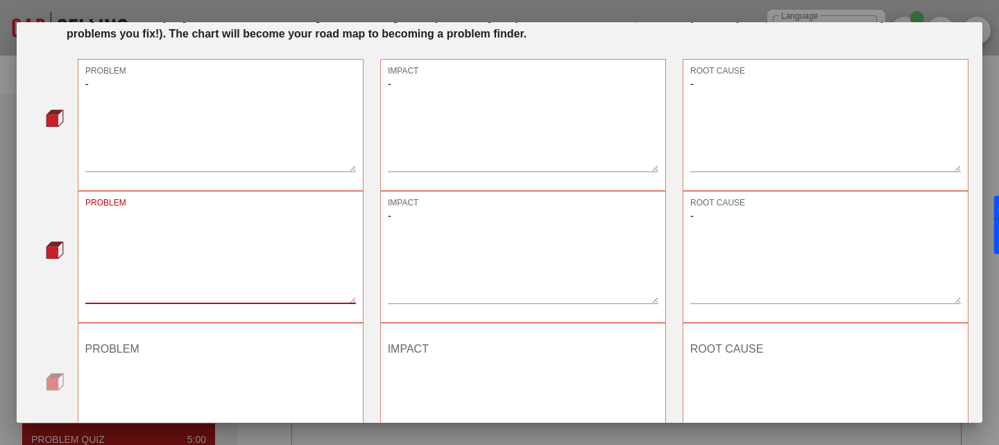
click at [352, 280] on textarea "PROBLEM" at bounding box center [220, 254] width 271 height 97
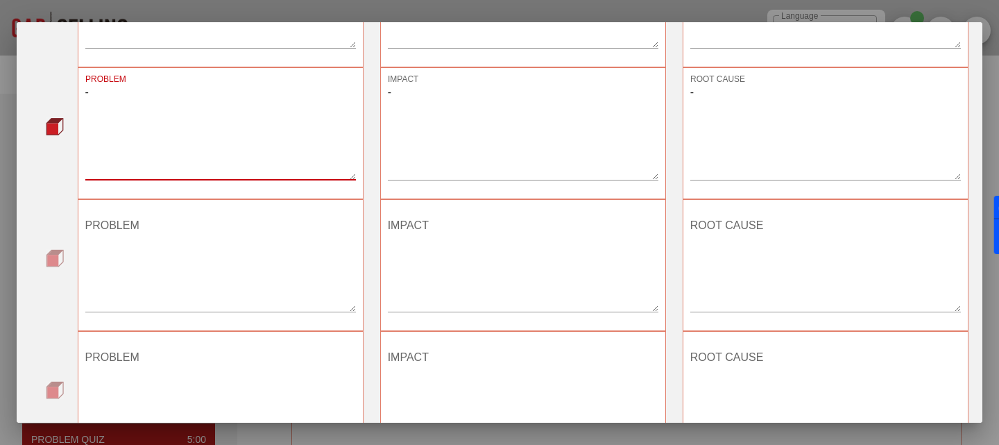
type textarea "-"
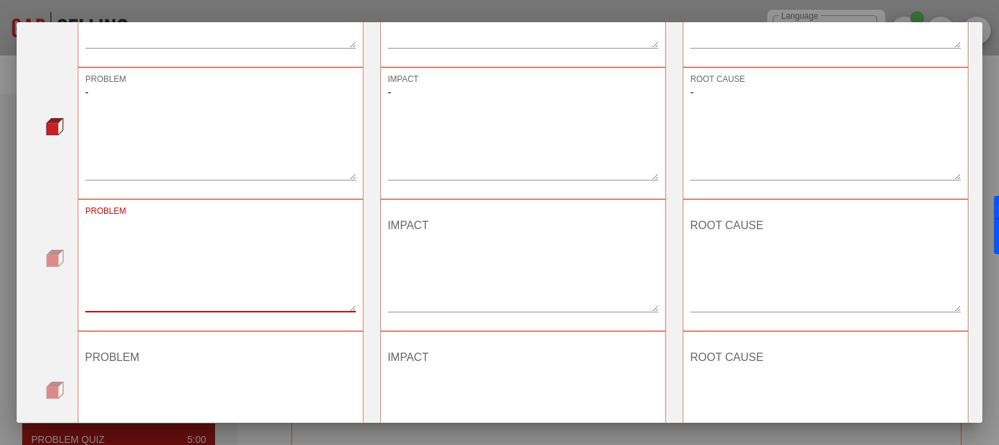
click at [332, 278] on textarea "PROBLEM" at bounding box center [220, 262] width 271 height 97
type textarea "-"
click at [475, 283] on textarea "IMPACT" at bounding box center [523, 262] width 271 height 97
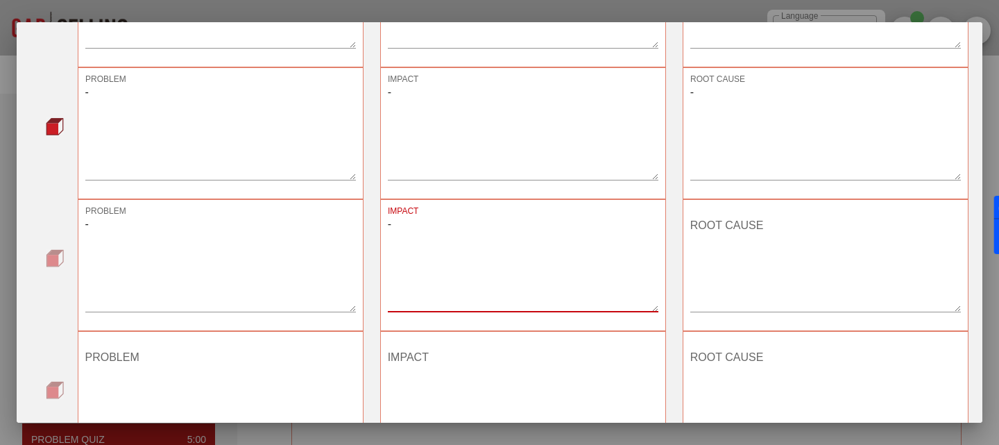
type textarea "-"
click at [683, 255] on div "ROOT CAUSE" at bounding box center [826, 265] width 286 height 132
click at [710, 253] on textarea "ROOT CAUSE" at bounding box center [825, 262] width 271 height 97
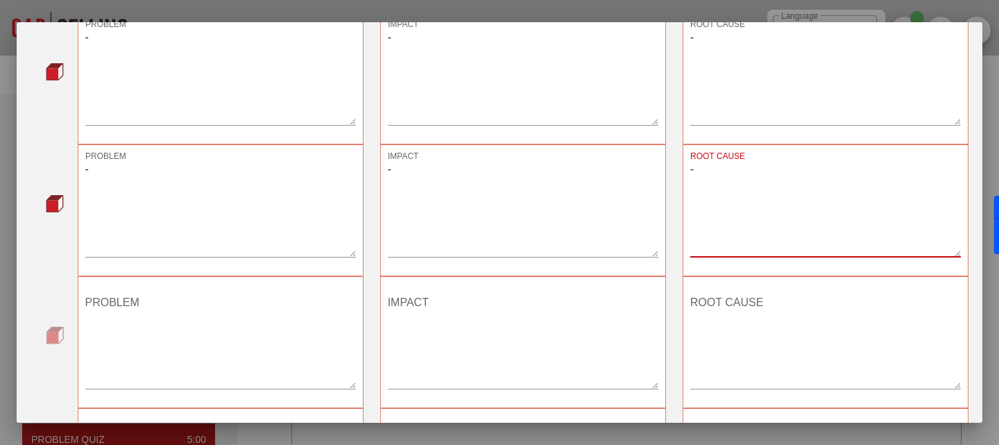
scroll to position [351, 0]
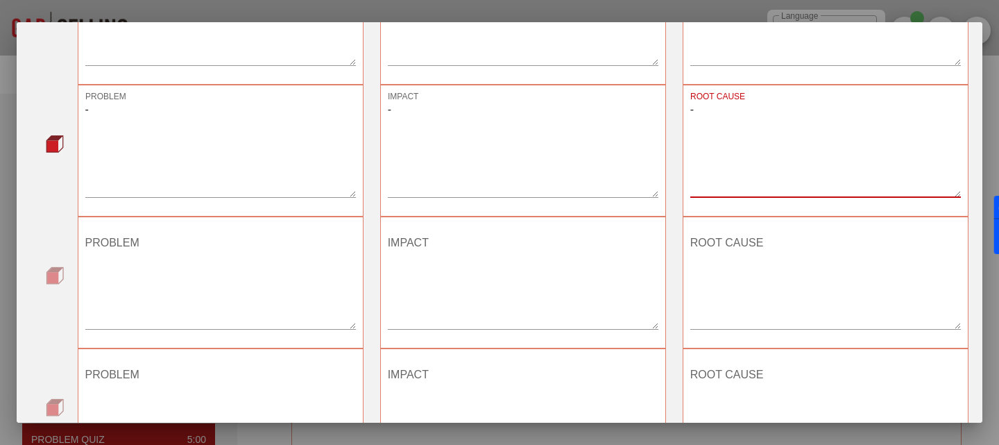
type textarea "-"
click at [710, 287] on textarea "ROOT CAUSE" at bounding box center [825, 280] width 271 height 97
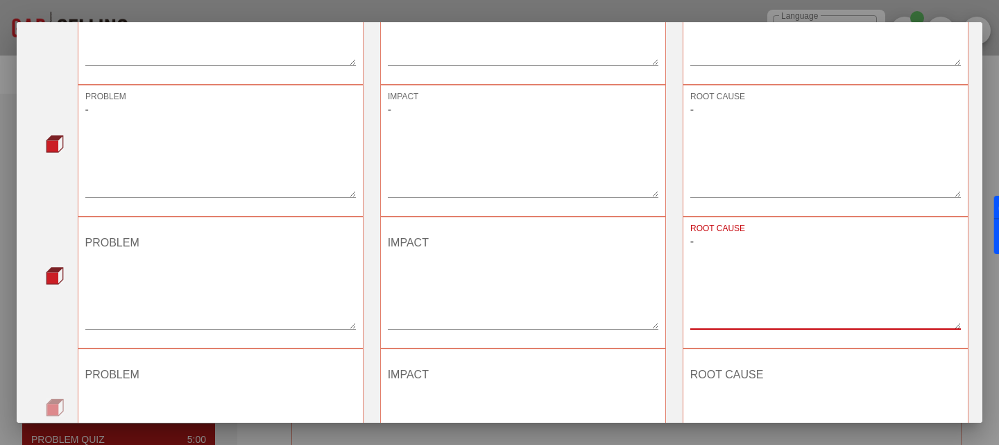
type textarea "-"
click at [566, 283] on textarea "IMPACT" at bounding box center [523, 280] width 271 height 97
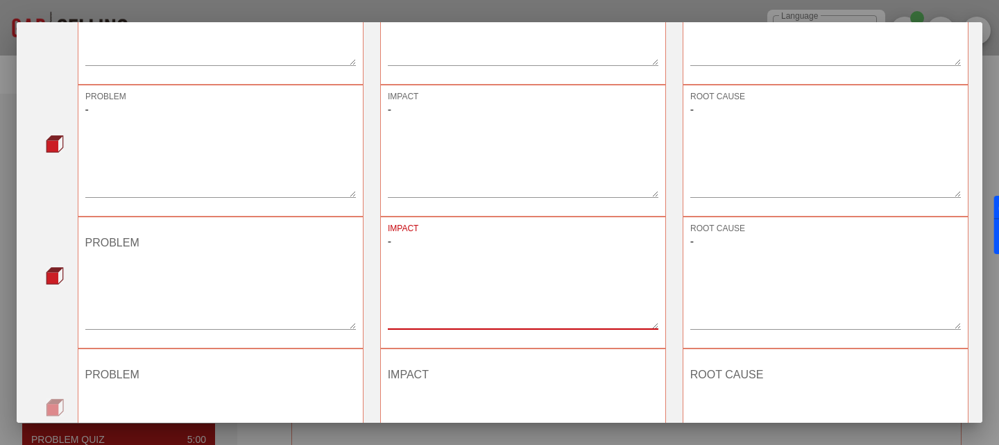
type textarea "-"
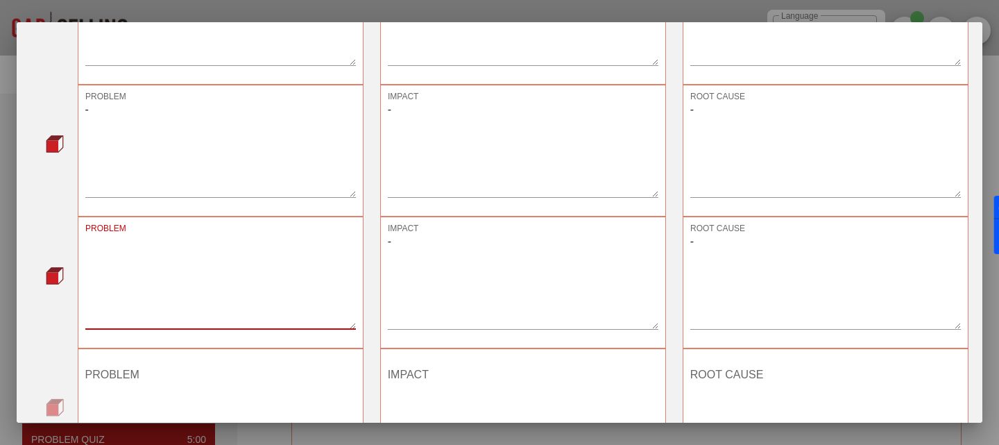
click at [274, 288] on textarea "PROBLEM" at bounding box center [220, 280] width 271 height 97
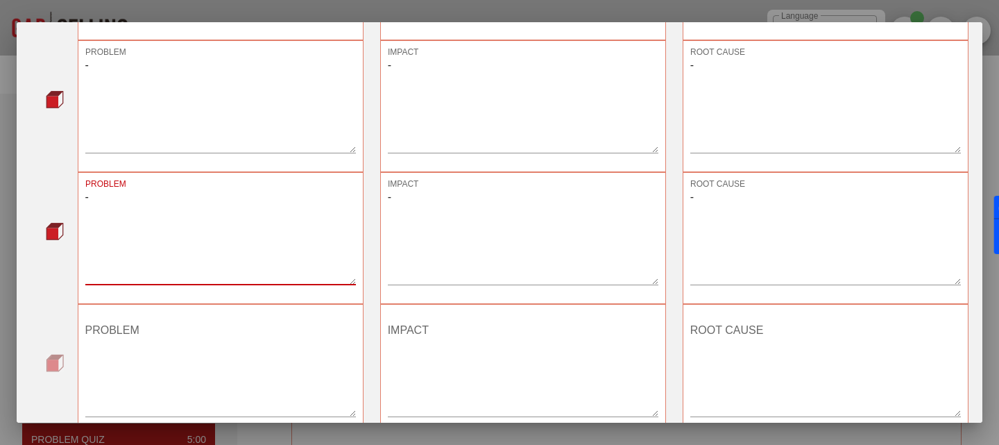
scroll to position [432, 0]
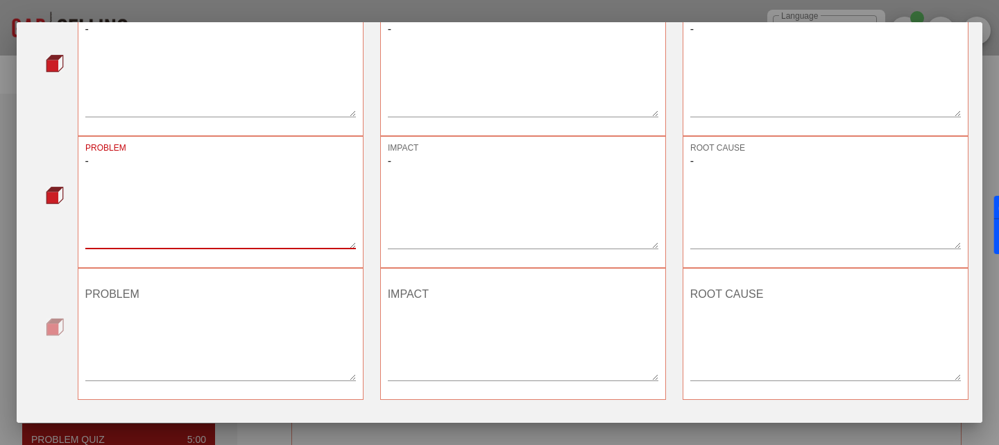
type textarea "-"
click at [237, 360] on textarea "PROBLEM" at bounding box center [220, 331] width 271 height 97
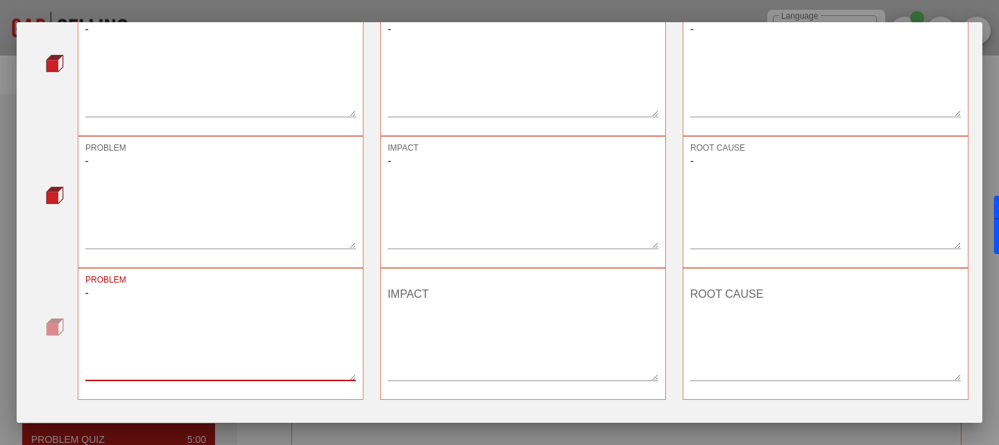
type textarea "-"
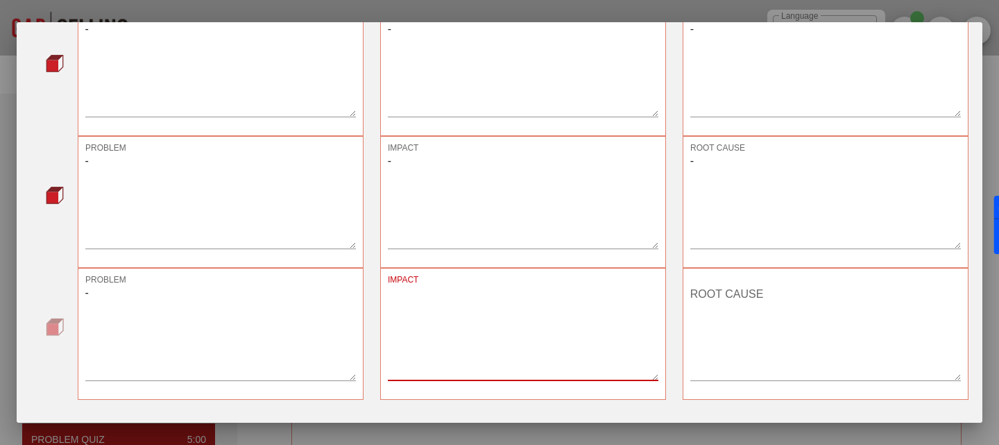
click at [492, 330] on textarea "IMPACT" at bounding box center [523, 331] width 271 height 97
type textarea "-"
click at [760, 321] on textarea "ROOT CAUSE" at bounding box center [825, 331] width 271 height 97
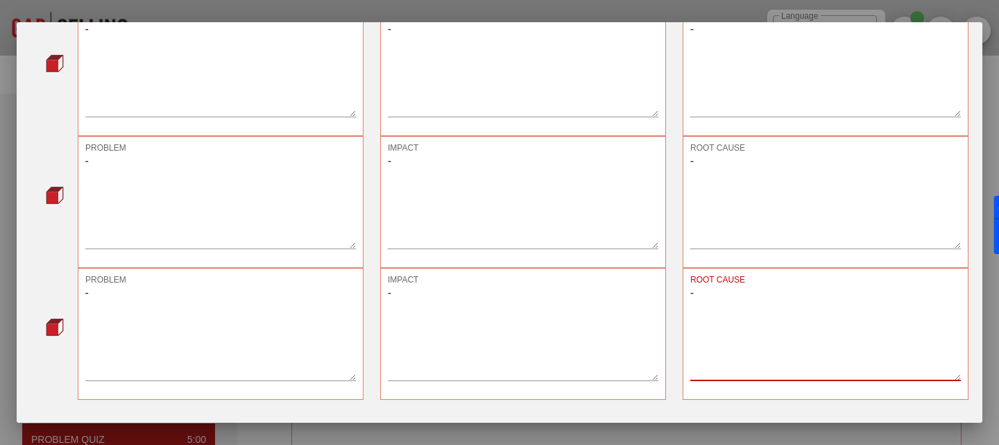
scroll to position [478, 0]
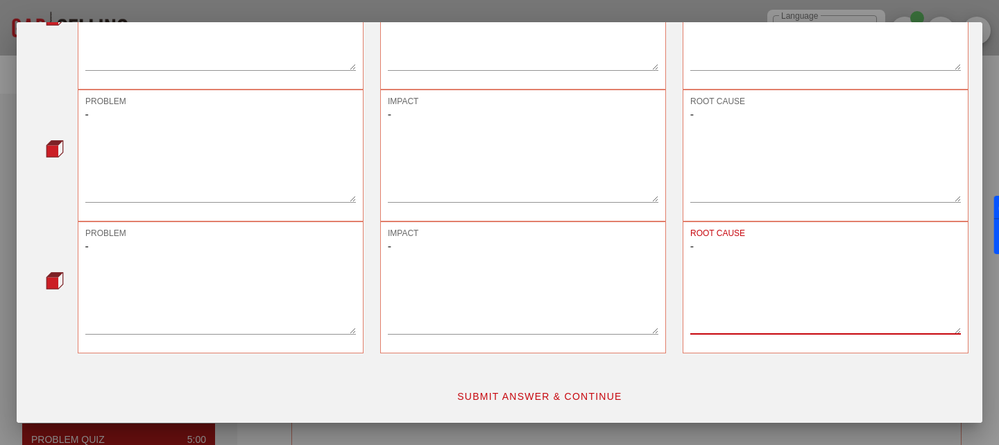
type textarea "-"
click at [524, 391] on span "SUBMIT ANSWER & CONTINUE" at bounding box center [540, 396] width 166 height 11
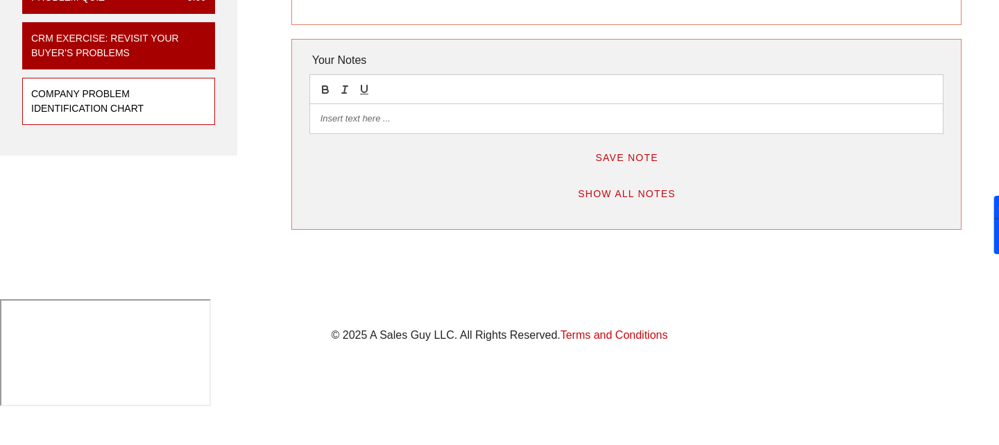
scroll to position [0, 0]
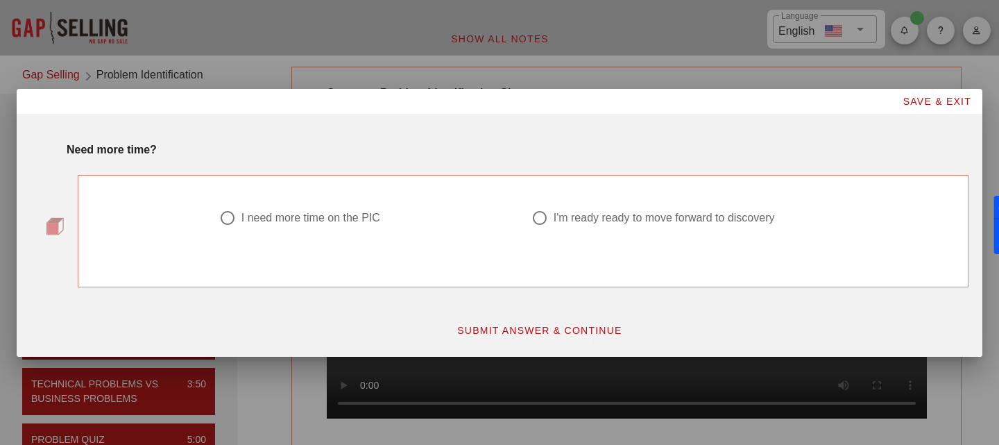
click at [626, 218] on div "I'm ready ready to move forward to discovery" at bounding box center [664, 218] width 221 height 14
radio input "true"
click at [554, 332] on span "SUBMIT ANSWER & CONTINUE" at bounding box center [540, 330] width 166 height 11
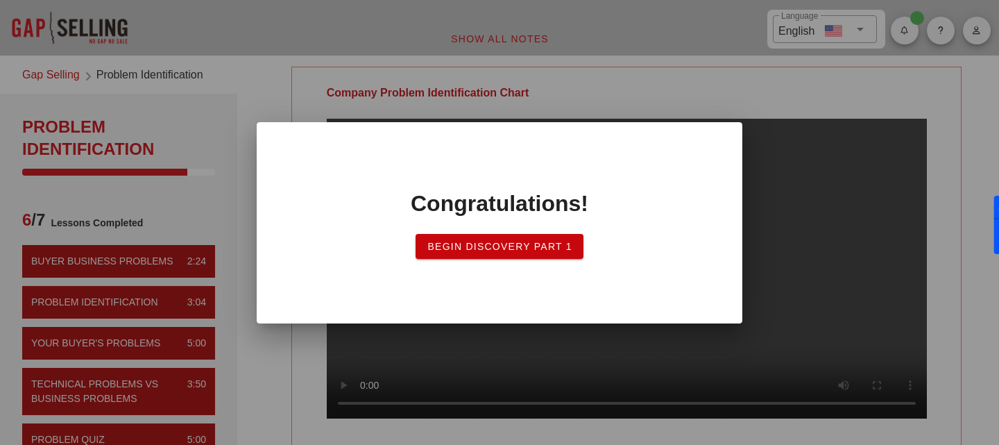
click at [508, 248] on span "Begin Discovery PART 1" at bounding box center [500, 246] width 146 height 11
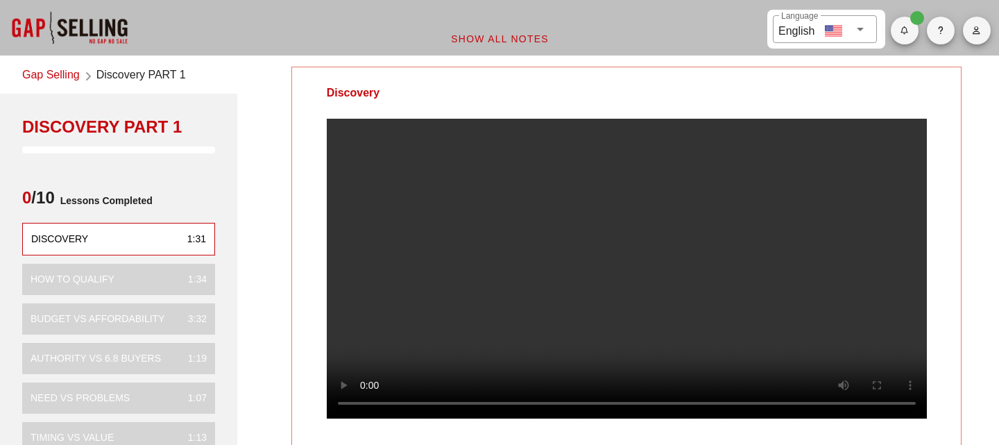
click at [534, 301] on video at bounding box center [627, 269] width 600 height 300
